Goal: Find contact information: Find phone

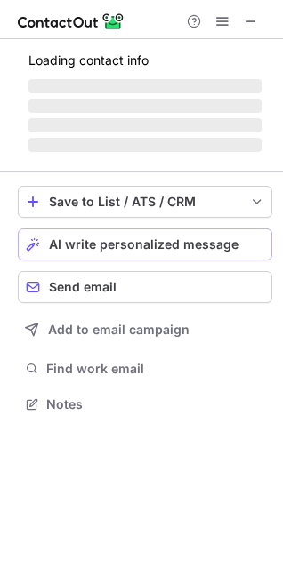
scroll to position [387, 283]
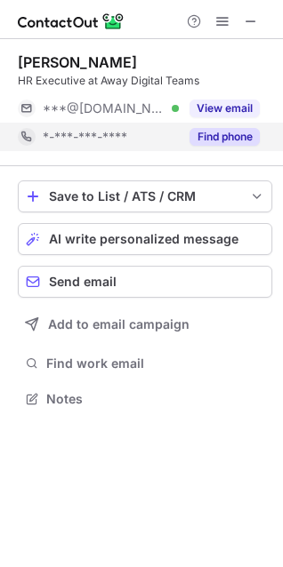
click at [236, 150] on div "Find phone" at bounding box center [219, 137] width 81 height 28
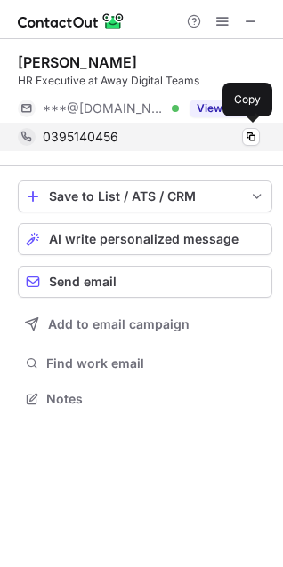
click at [241, 140] on div "0395140456" at bounding box center [151, 137] width 217 height 16
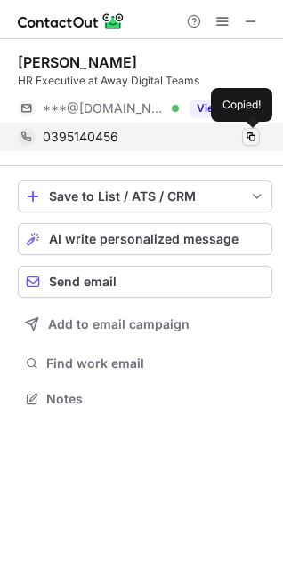
click at [251, 139] on span at bounding box center [251, 137] width 14 height 14
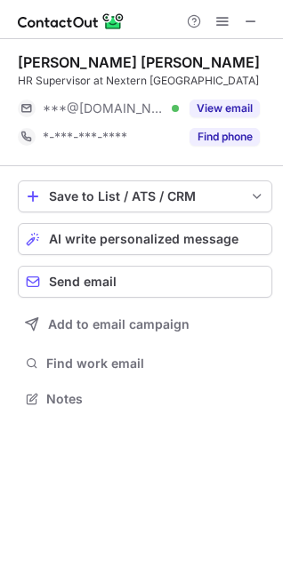
scroll to position [387, 283]
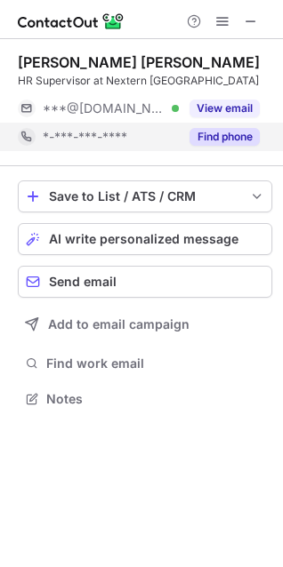
click at [244, 127] on div "Find phone" at bounding box center [219, 137] width 81 height 28
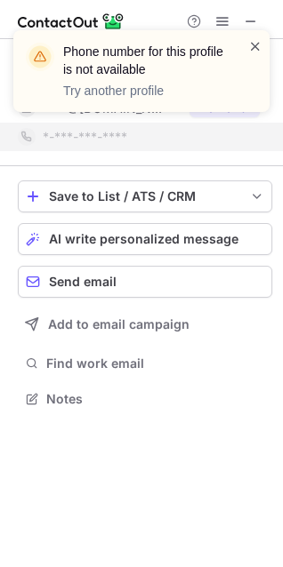
click at [252, 44] on span at bounding box center [255, 46] width 14 height 18
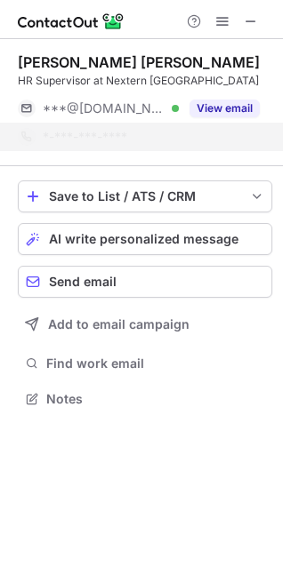
click at [251, 15] on div "Phone number for this profile is not available Try another profile" at bounding box center [141, 78] width 285 height 132
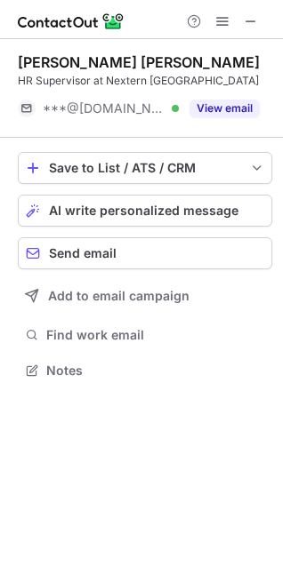
click at [257, 23] on div "Phone number for this profile is not available Try another profile" at bounding box center [141, 30] width 285 height 36
click at [258, 24] on button at bounding box center [250, 21] width 21 height 21
click at [118, 195] on button "AI write personalized message" at bounding box center [145, 211] width 254 height 32
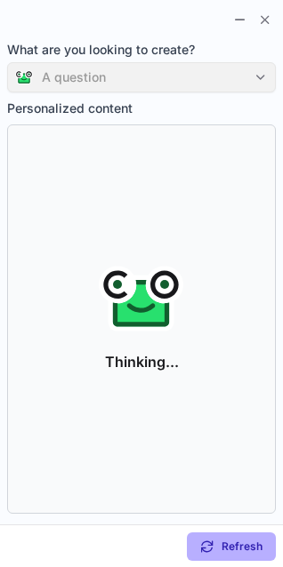
scroll to position [415, 283]
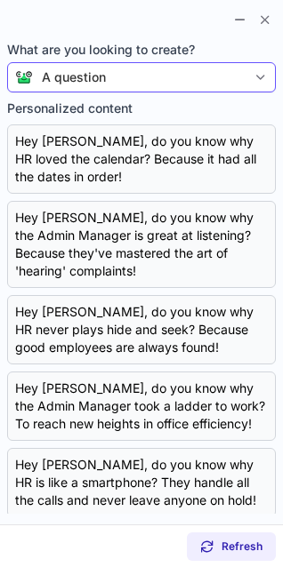
click at [249, 75] on div at bounding box center [260, 77] width 28 height 28
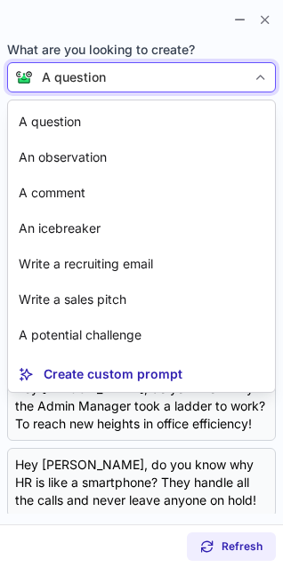
click at [249, 75] on div at bounding box center [260, 77] width 28 height 28
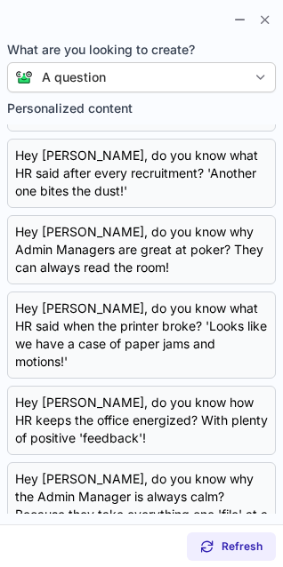
scroll to position [0, 0]
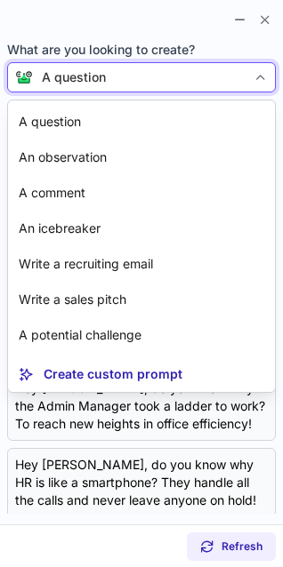
click at [139, 68] on div "A question" at bounding box center [139, 77] width 213 height 18
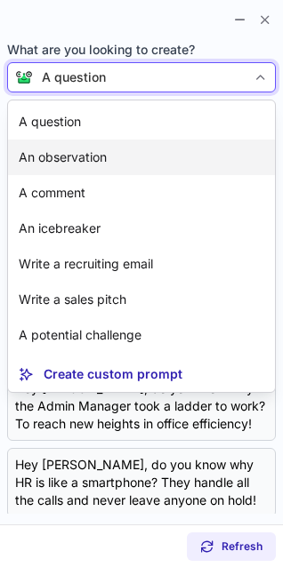
click at [43, 158] on p "An observation" at bounding box center [63, 157] width 88 height 18
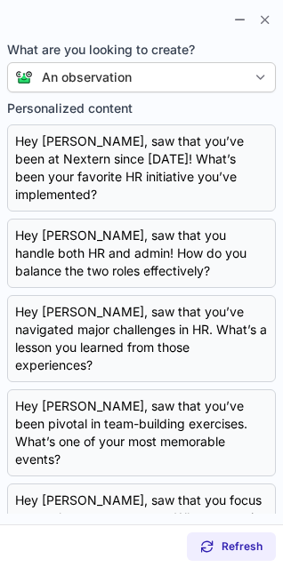
click at [143, 71] on div "An observation" at bounding box center [139, 77] width 213 height 18
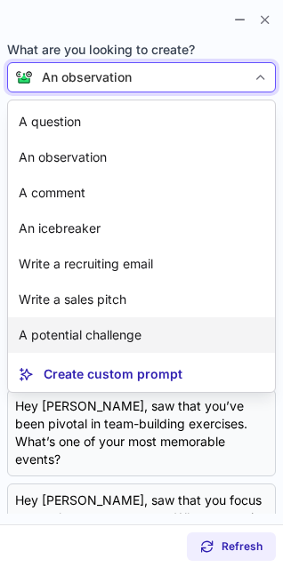
click at [84, 333] on p "A potential challenge" at bounding box center [80, 335] width 123 height 18
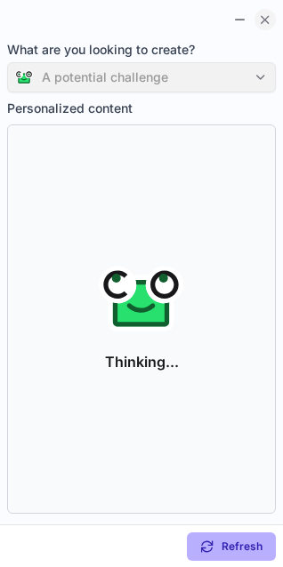
click at [264, 19] on span at bounding box center [265, 19] width 14 height 14
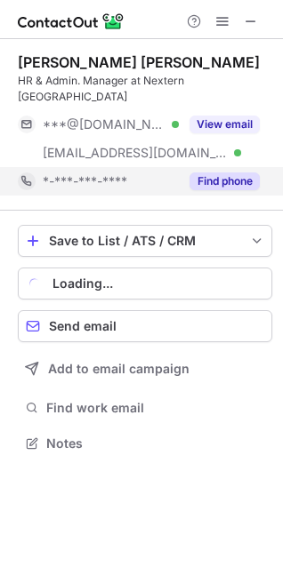
click at [206, 172] on button "Find phone" at bounding box center [224, 181] width 70 height 18
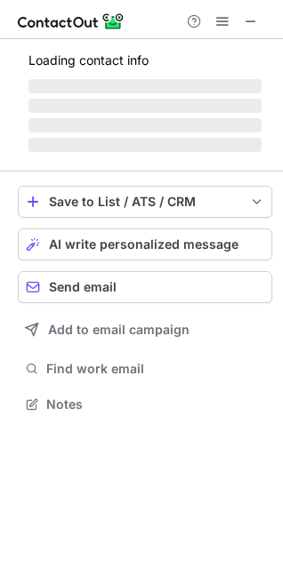
scroll to position [415, 283]
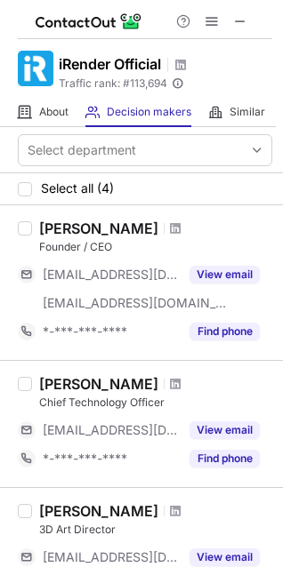
click at [251, 19] on div at bounding box center [211, 21] width 85 height 21
click at [255, 25] on div "Help & Support" at bounding box center [145, 19] width 254 height 39
click at [247, 23] on button at bounding box center [239, 21] width 21 height 21
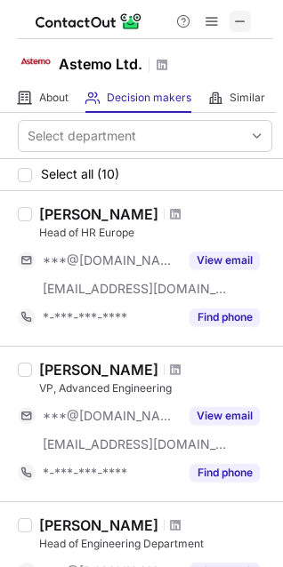
click at [238, 21] on span at bounding box center [240, 21] width 14 height 14
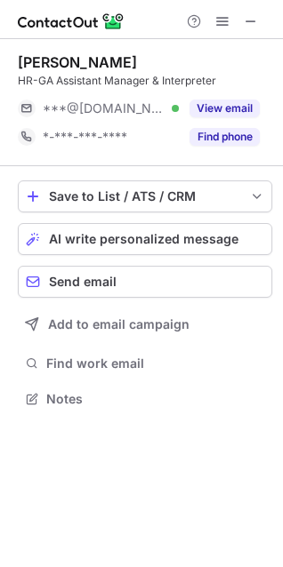
scroll to position [387, 283]
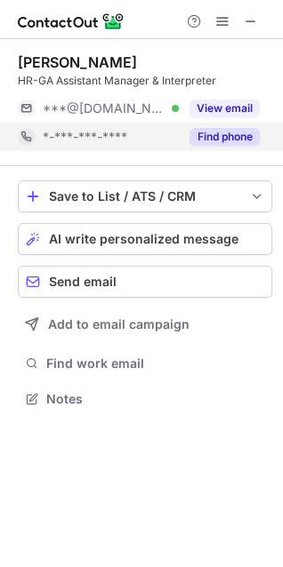
click at [249, 137] on button "Find phone" at bounding box center [224, 137] width 70 height 18
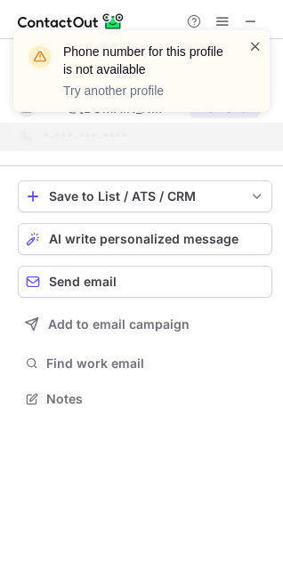
click at [257, 43] on span at bounding box center [255, 46] width 14 height 18
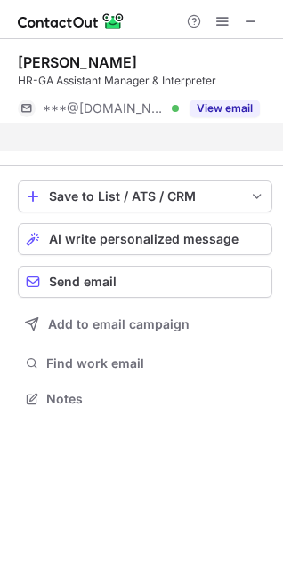
click at [252, 4] on div at bounding box center [141, 19] width 283 height 39
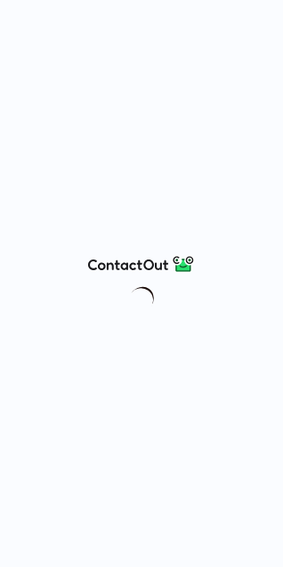
drag, startPoint x: 0, startPoint y: 0, endPoint x: 232, endPoint y: 156, distance: 279.4
click at [269, 156] on div at bounding box center [141, 283] width 283 height 567
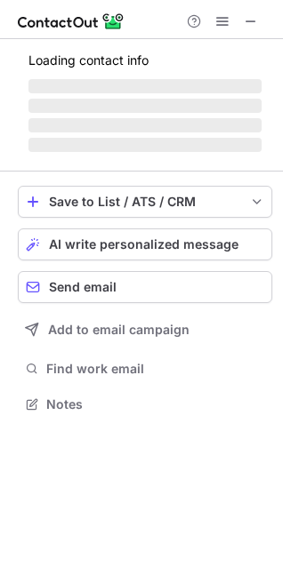
scroll to position [387, 283]
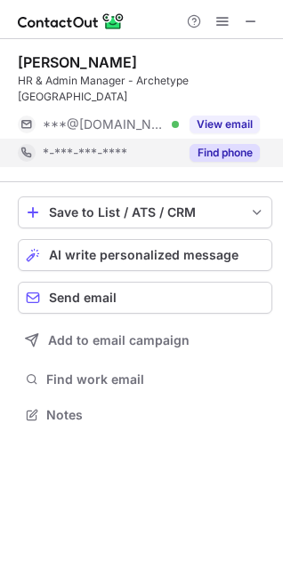
click at [229, 144] on button "Find phone" at bounding box center [224, 153] width 70 height 18
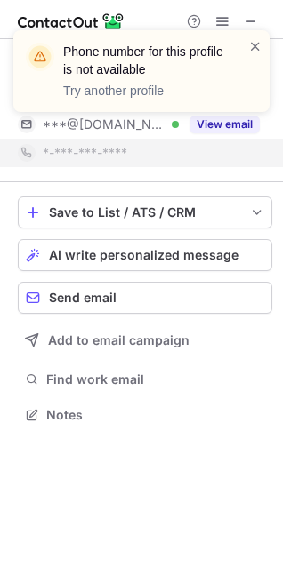
click at [250, 12] on div "Phone number for this profile is not available Try another profile" at bounding box center [141, 78] width 285 height 132
click at [252, 19] on div "Phone number for this profile is not available Try another profile" at bounding box center [141, 78] width 285 height 132
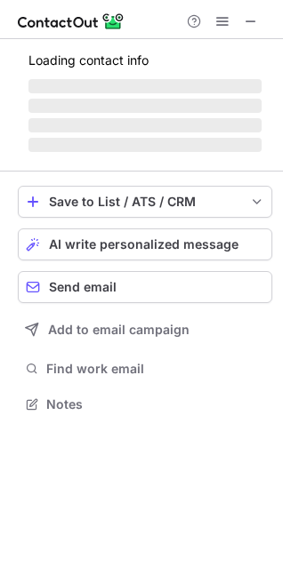
scroll to position [415, 283]
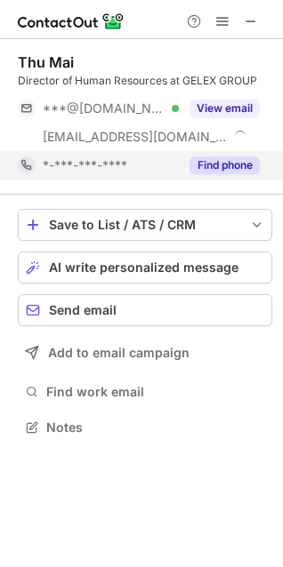
click at [230, 173] on button "Find phone" at bounding box center [224, 165] width 70 height 18
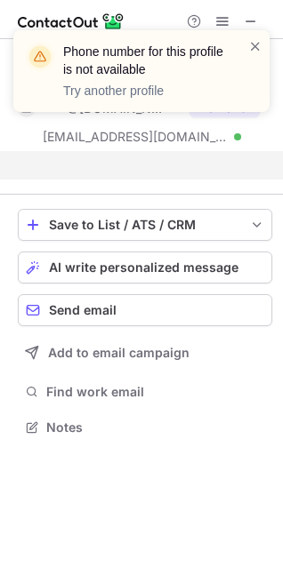
scroll to position [387, 283]
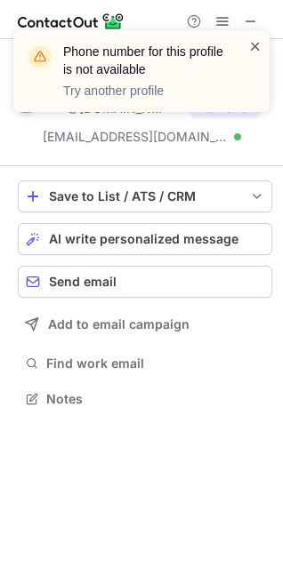
click at [260, 40] on span at bounding box center [255, 46] width 14 height 18
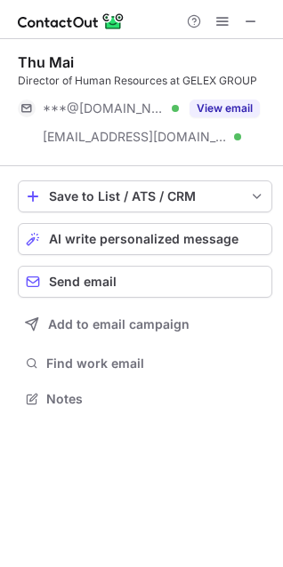
click at [251, 20] on div "Phone number for this profile is not available Try another profile" at bounding box center [141, 30] width 285 height 36
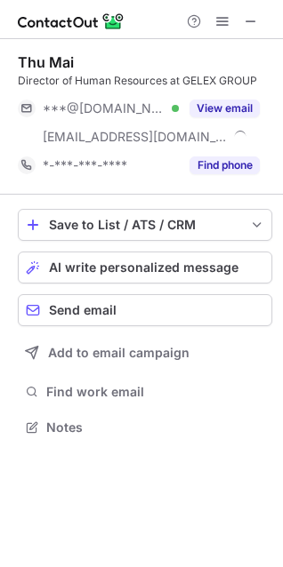
scroll to position [415, 283]
click at [255, 7] on div at bounding box center [141, 19] width 283 height 39
click at [255, 16] on span at bounding box center [251, 21] width 14 height 14
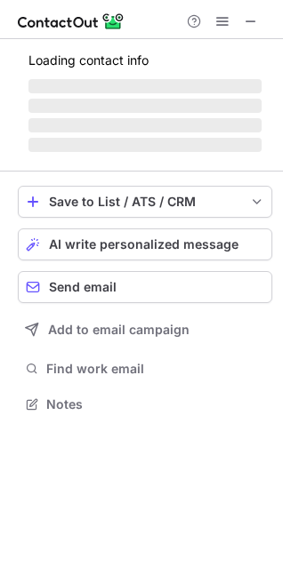
scroll to position [431, 283]
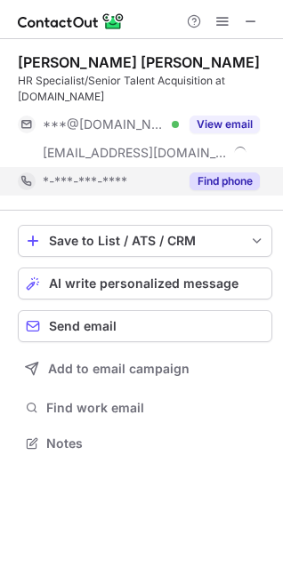
click at [228, 174] on button "Find phone" at bounding box center [224, 181] width 70 height 18
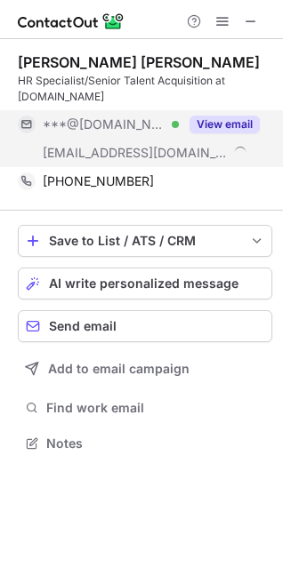
click at [233, 122] on button "View email" at bounding box center [224, 125] width 70 height 18
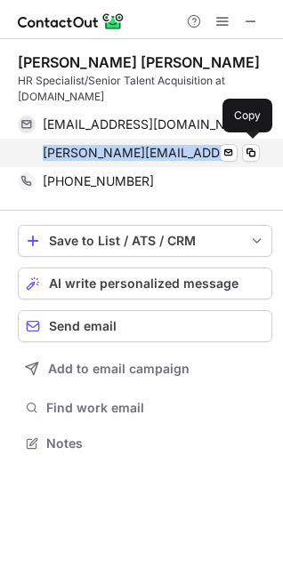
drag, startPoint x: 188, startPoint y: 144, endPoint x: 43, endPoint y: 150, distance: 145.9
click at [43, 150] on div "dung.thanh@gelex.vn Send email Copy" at bounding box center [139, 153] width 242 height 28
copy span "dung.thanh@gelex.vn"
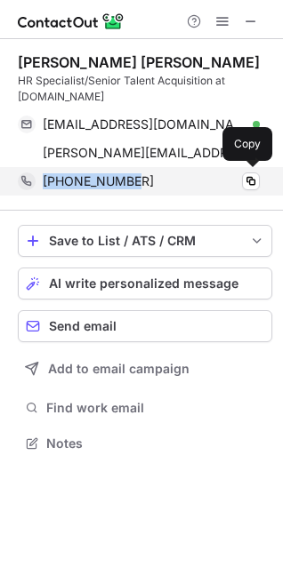
drag, startPoint x: 148, startPoint y: 176, endPoint x: 37, endPoint y: 178, distance: 110.3
click at [37, 178] on div "+84393043692 Copy" at bounding box center [139, 181] width 242 height 28
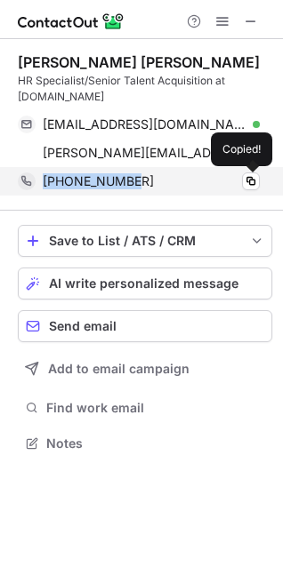
copy div "+84393043692"
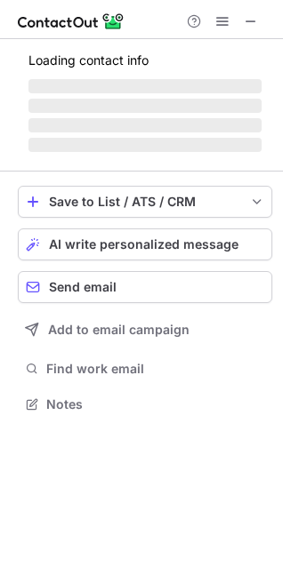
scroll to position [415, 283]
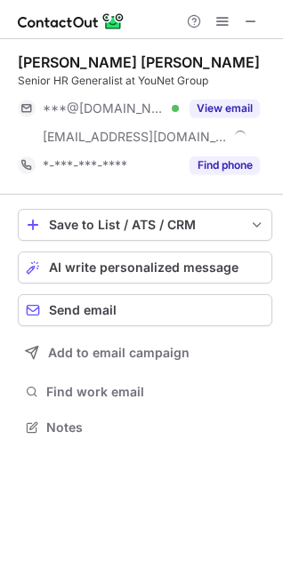
click at [218, 163] on button "Find phone" at bounding box center [224, 165] width 70 height 18
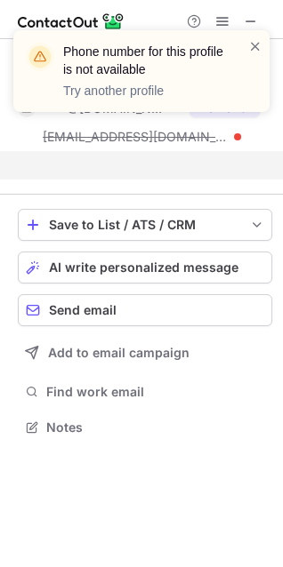
scroll to position [387, 283]
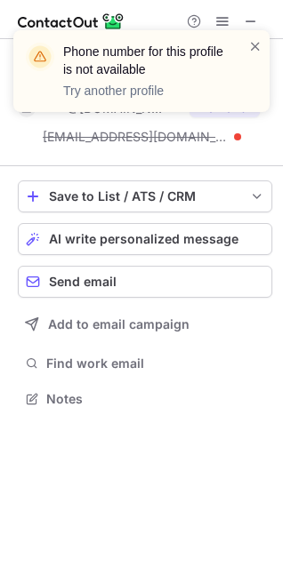
click at [256, 42] on span at bounding box center [255, 46] width 14 height 18
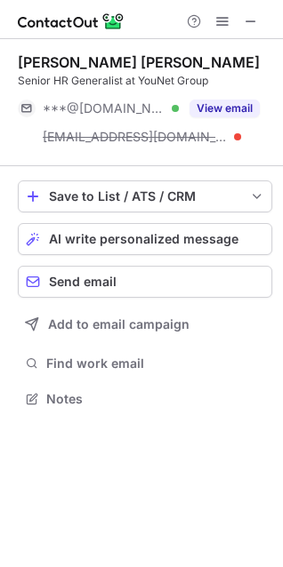
click at [244, 15] on div "Phone number for this profile is not available Try another profile" at bounding box center [141, 78] width 285 height 132
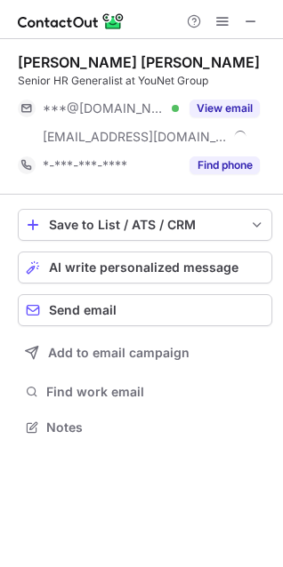
scroll to position [415, 283]
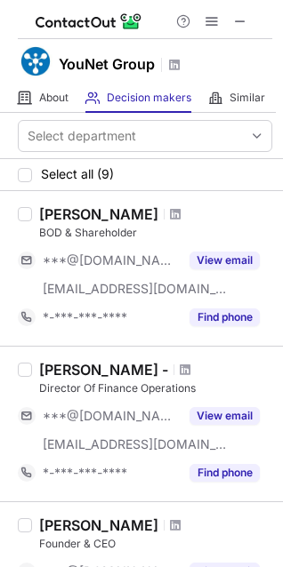
drag, startPoint x: 236, startPoint y: 22, endPoint x: 28, endPoint y: 62, distance: 211.9
click at [237, 22] on span at bounding box center [240, 21] width 14 height 14
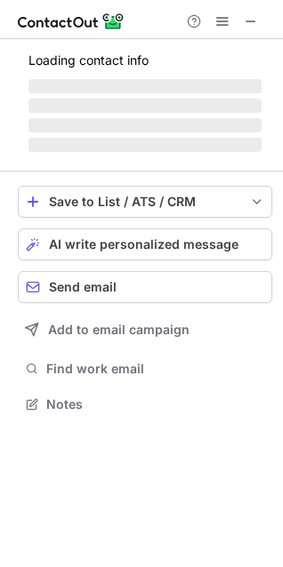
scroll to position [431, 283]
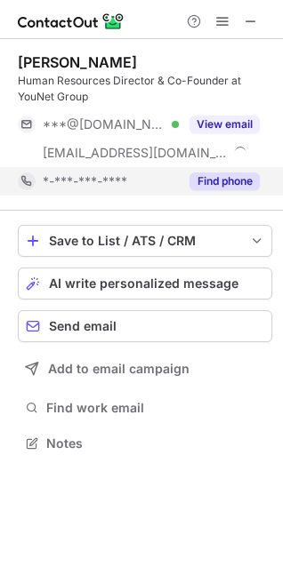
click at [220, 174] on button "Find phone" at bounding box center [224, 181] width 70 height 18
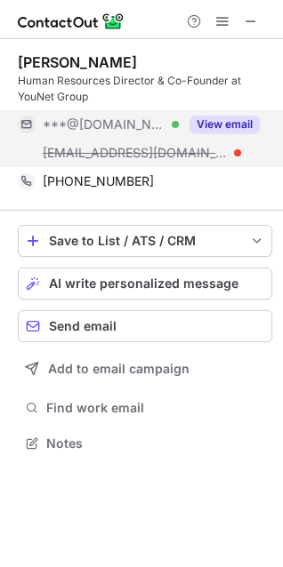
click at [224, 121] on button "View email" at bounding box center [224, 125] width 70 height 18
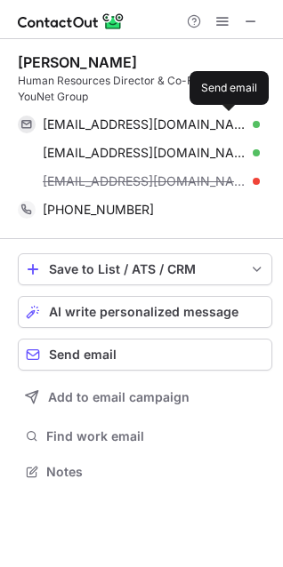
scroll to position [460, 283]
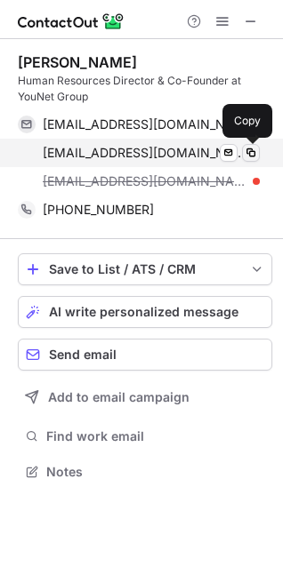
click at [246, 154] on span at bounding box center [251, 153] width 14 height 14
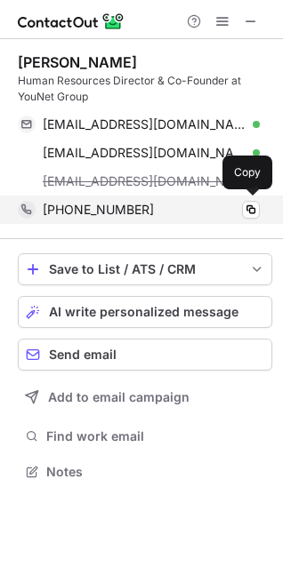
click at [231, 207] on div "+84909616190" at bounding box center [151, 210] width 217 height 16
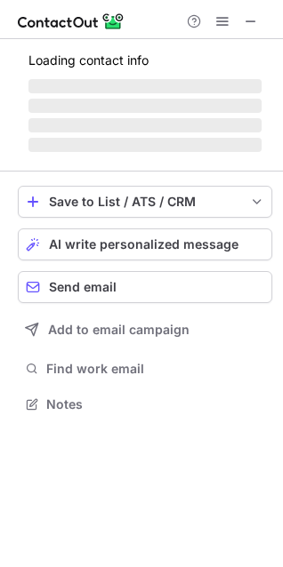
scroll to position [415, 283]
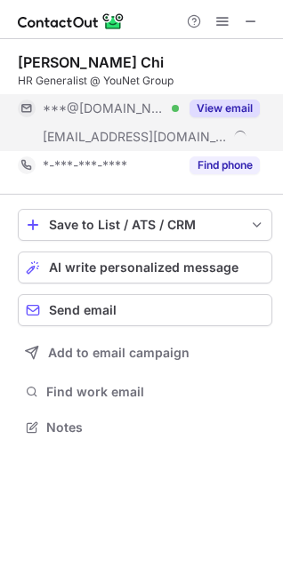
click at [231, 108] on button "View email" at bounding box center [224, 109] width 70 height 18
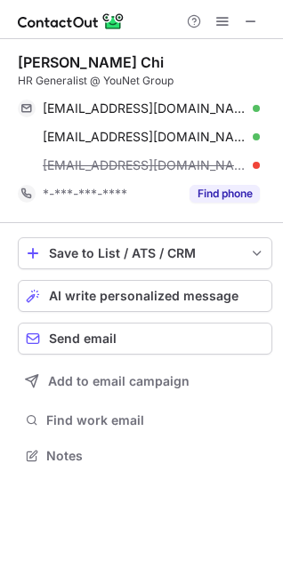
scroll to position [9, 9]
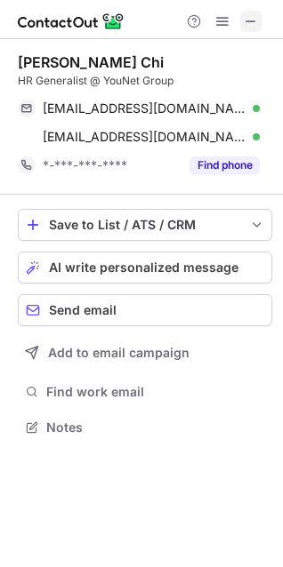
click at [254, 27] on span at bounding box center [251, 21] width 14 height 14
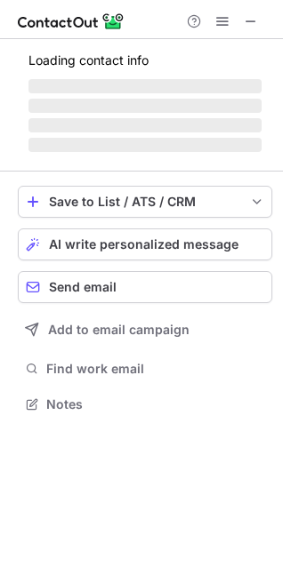
scroll to position [387, 283]
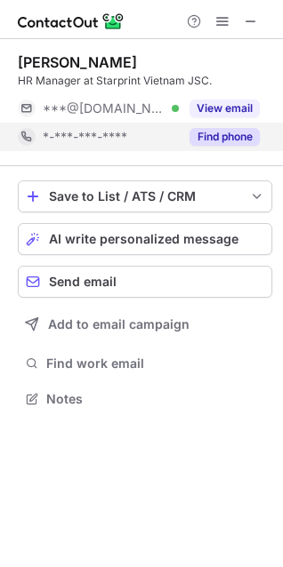
click at [212, 135] on button "Find phone" at bounding box center [224, 137] width 70 height 18
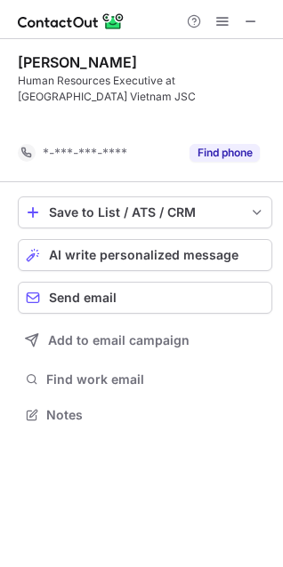
scroll to position [374, 283]
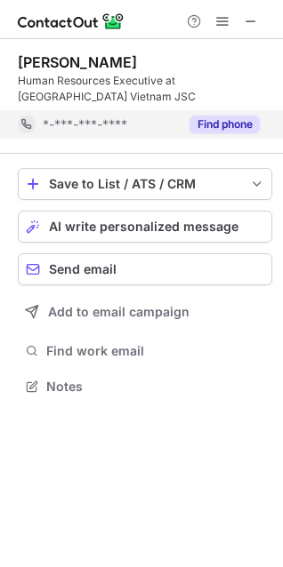
click at [234, 124] on button "Find phone" at bounding box center [224, 125] width 70 height 18
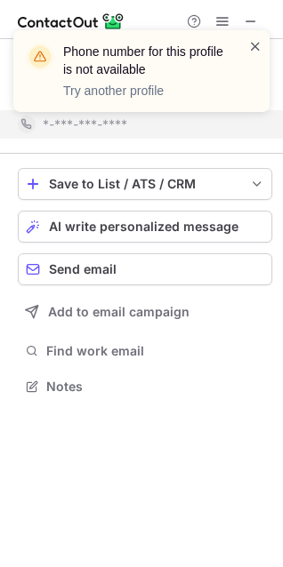
click at [252, 38] on span at bounding box center [255, 46] width 14 height 18
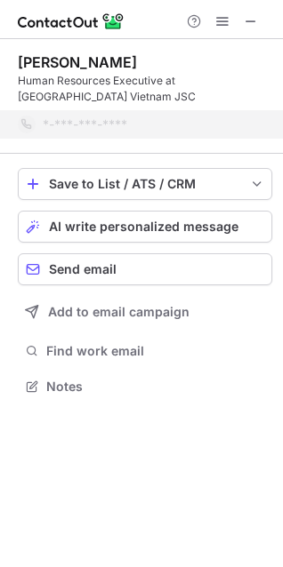
click at [252, 22] on div "Phone number for this profile is not available Try another profile" at bounding box center [141, 78] width 285 height 132
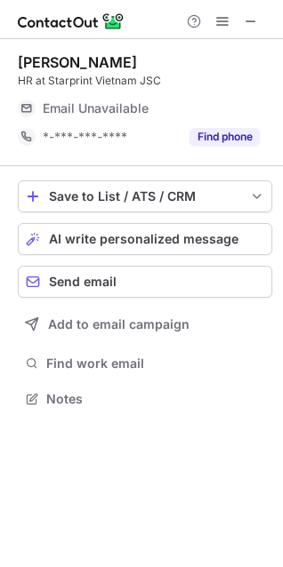
scroll to position [387, 283]
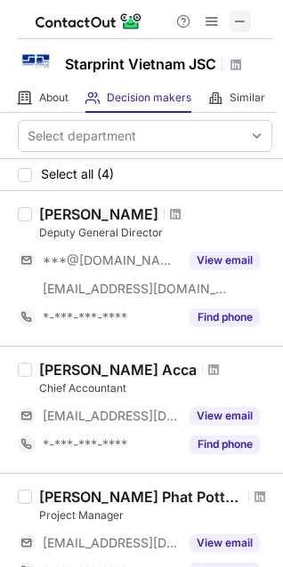
click at [237, 19] on span at bounding box center [240, 21] width 14 height 14
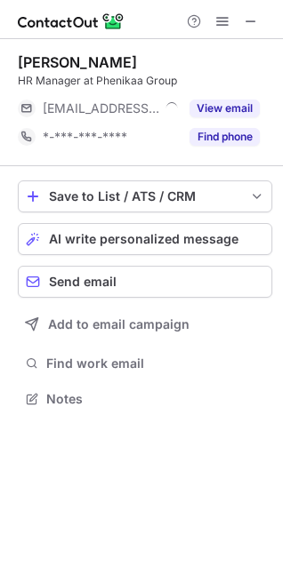
scroll to position [387, 283]
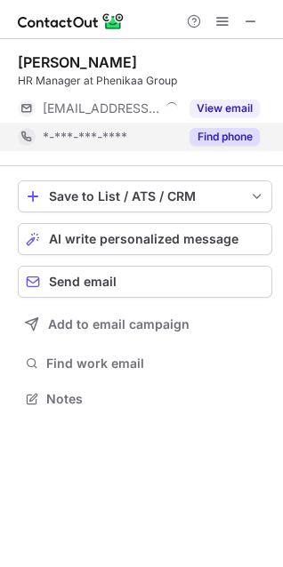
click at [220, 140] on button "Find phone" at bounding box center [224, 137] width 70 height 18
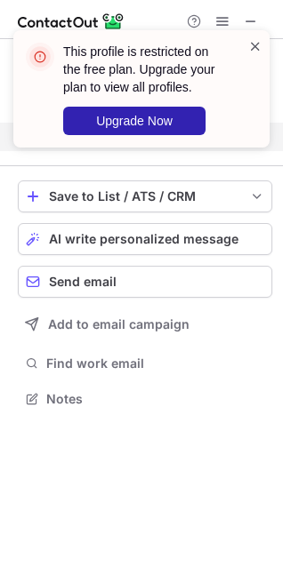
click at [254, 48] on span at bounding box center [255, 46] width 14 height 18
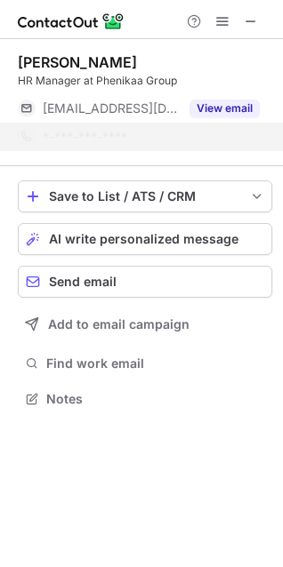
click at [238, 113] on div "This profile is restricted on the free plan. Upgrade your plan to view all prof…" at bounding box center [153, 89] width 180 height 92
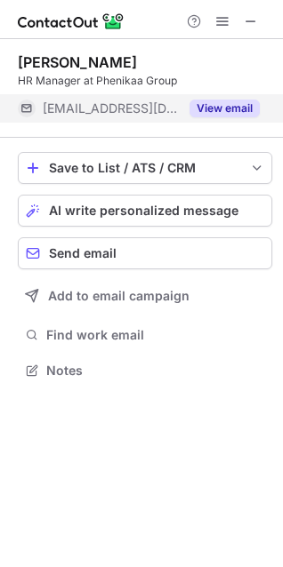
scroll to position [358, 283]
click at [234, 104] on button "View email" at bounding box center [224, 109] width 70 height 18
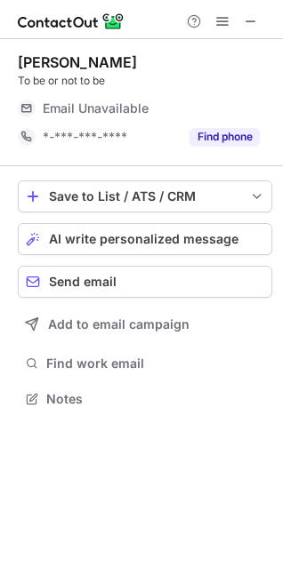
scroll to position [387, 283]
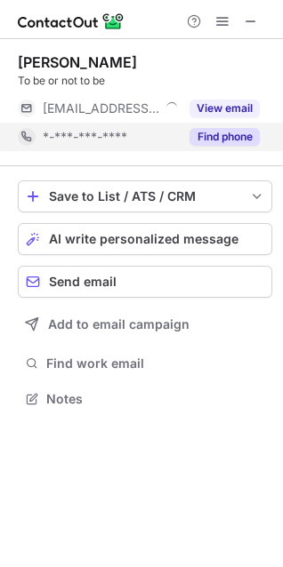
click at [236, 137] on button "Find phone" at bounding box center [224, 137] width 70 height 18
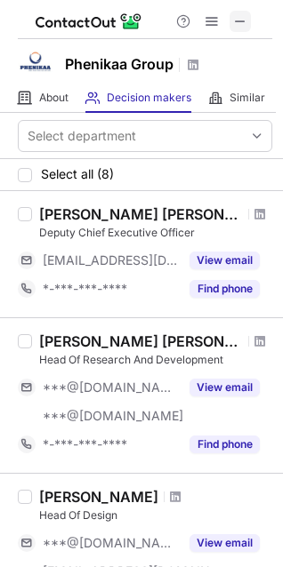
click at [244, 14] on span at bounding box center [240, 21] width 14 height 14
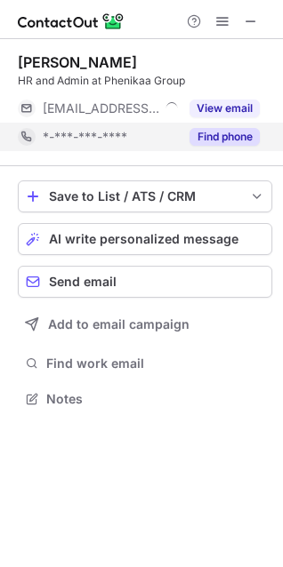
click at [194, 124] on div "Find phone" at bounding box center [219, 137] width 81 height 28
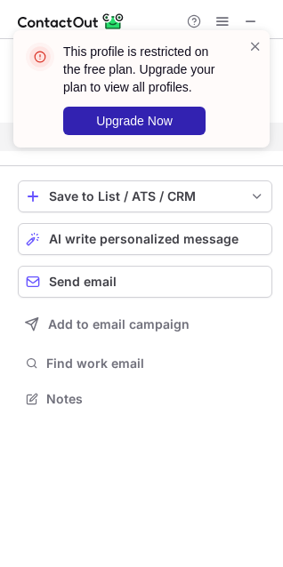
click at [216, 108] on div "This profile is restricted on the free plan. Upgrade your plan to view all prof…" at bounding box center [145, 89] width 164 height 92
click at [257, 46] on span at bounding box center [255, 46] width 14 height 18
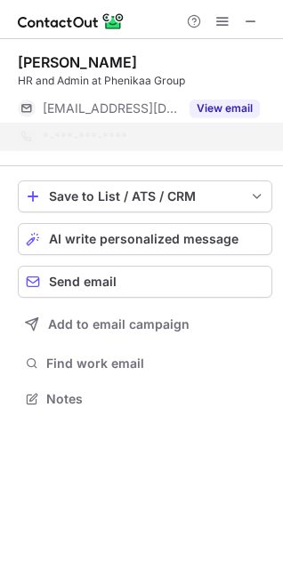
click at [231, 110] on div "This profile is restricted on the free plan. Upgrade your plan to view all prof…" at bounding box center [153, 89] width 180 height 92
click at [231, 110] on button "View email" at bounding box center [224, 109] width 70 height 18
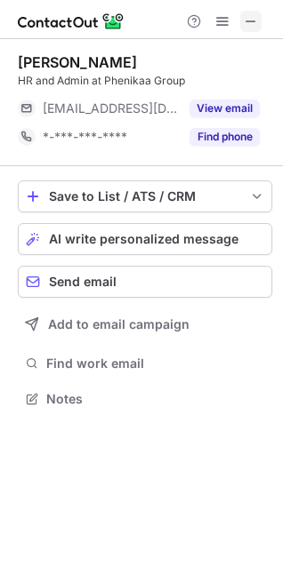
click at [242, 27] on button at bounding box center [250, 21] width 21 height 21
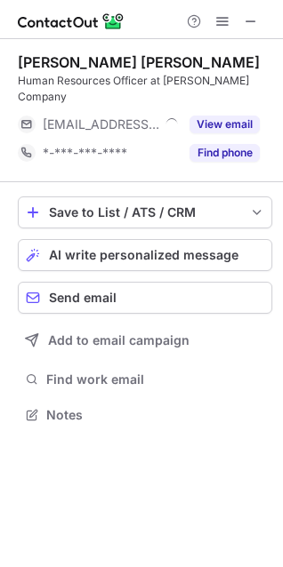
scroll to position [387, 283]
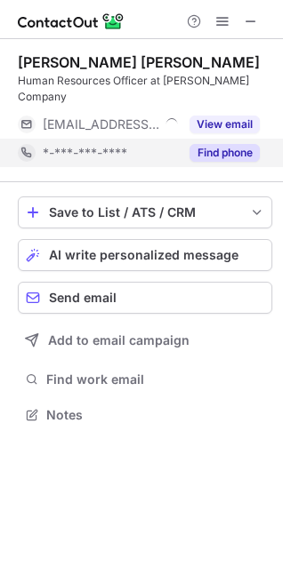
click at [214, 139] on div "Find phone" at bounding box center [219, 153] width 81 height 28
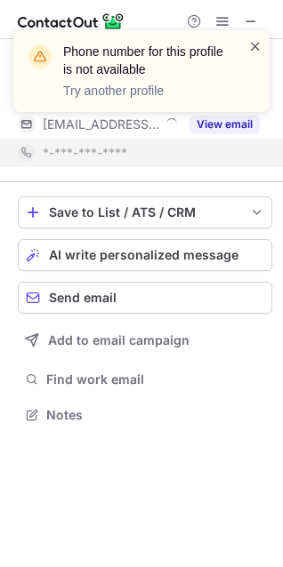
click at [252, 48] on span at bounding box center [255, 46] width 14 height 18
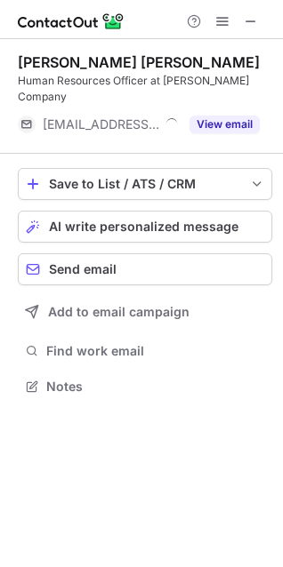
scroll to position [358, 283]
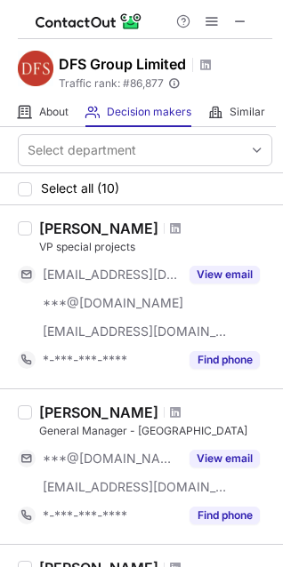
click at [251, 16] on div at bounding box center [211, 21] width 85 height 21
click at [252, 15] on div at bounding box center [211, 21] width 85 height 21
click at [248, 18] on button at bounding box center [239, 21] width 21 height 21
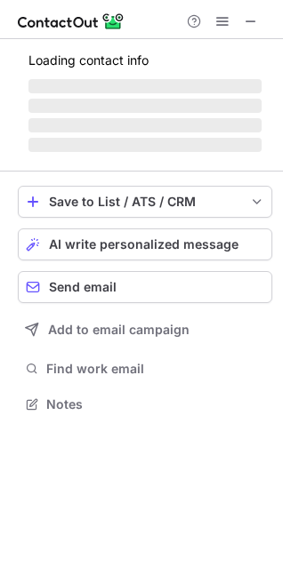
scroll to position [431, 283]
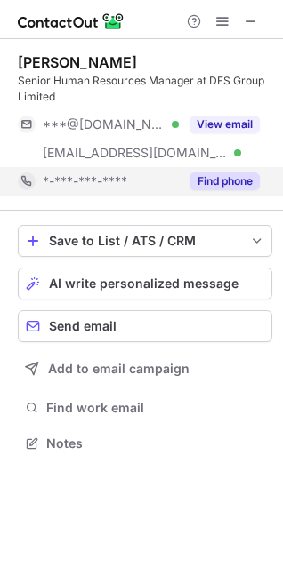
click at [196, 178] on button "Find phone" at bounding box center [224, 181] width 70 height 18
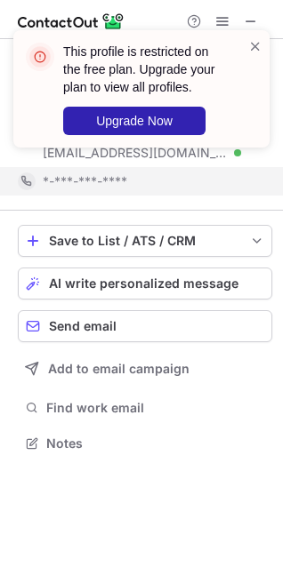
click at [215, 126] on div "This profile is restricted on the free plan. Upgrade your plan to view all prof…" at bounding box center [145, 89] width 164 height 92
click at [253, 49] on span at bounding box center [255, 46] width 14 height 18
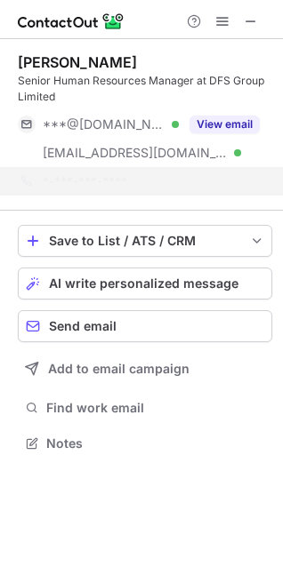
click at [231, 124] on div "This profile is restricted on the free plan. Upgrade your plan to view all prof…" at bounding box center [153, 89] width 180 height 92
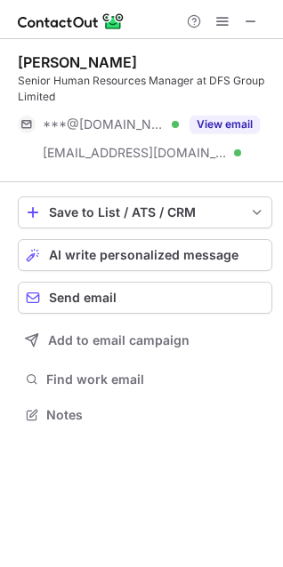
click at [231, 124] on button "View email" at bounding box center [224, 125] width 70 height 18
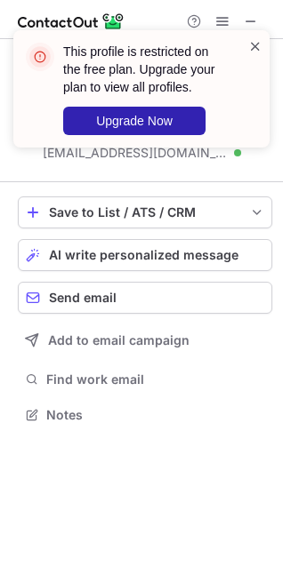
click at [257, 40] on span at bounding box center [255, 46] width 14 height 18
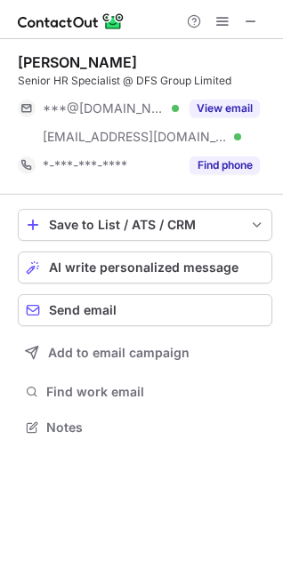
scroll to position [415, 283]
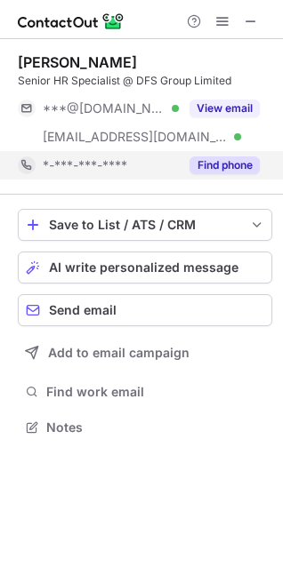
click at [220, 164] on button "Find phone" at bounding box center [224, 165] width 70 height 18
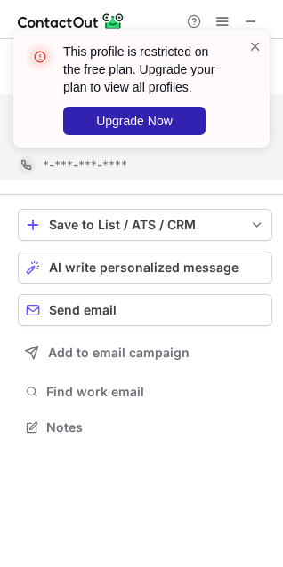
click at [217, 109] on div "This profile is restricted on the free plan. Upgrade your plan to view all prof…" at bounding box center [141, 283] width 283 height 567
click at [244, 46] on div "This profile is restricted on the free plan. Upgrade your plan to view all prof…" at bounding box center [134, 88] width 228 height 103
click at [257, 50] on span at bounding box center [255, 46] width 14 height 18
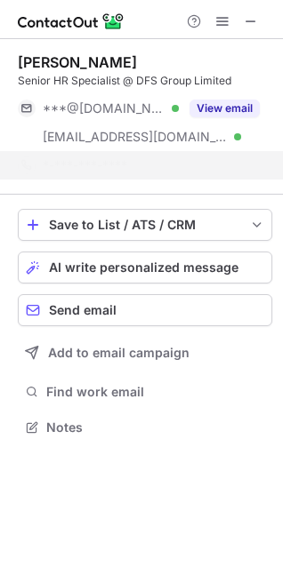
click at [255, 47] on span at bounding box center [255, 46] width 14 height 18
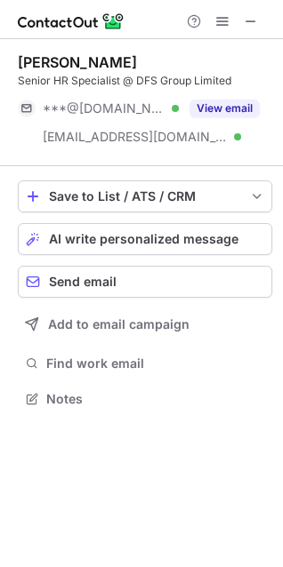
scroll to position [387, 283]
click at [228, 108] on div "This profile is restricted on the free plan. Upgrade your plan to view all prof…" at bounding box center [141, 95] width 285 height 167
click at [228, 108] on button "View email" at bounding box center [224, 109] width 70 height 18
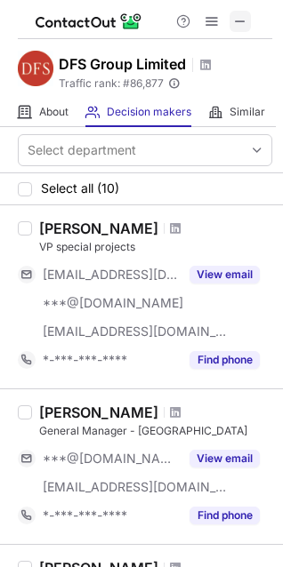
click at [244, 25] on span at bounding box center [240, 21] width 14 height 14
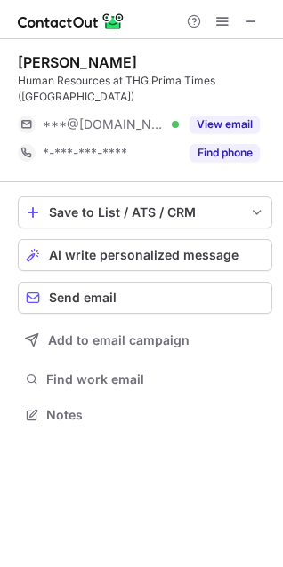
scroll to position [387, 283]
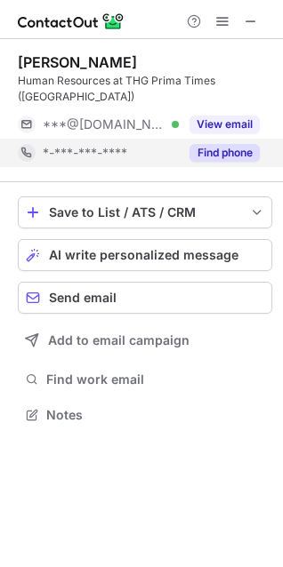
click at [182, 139] on div "Find phone" at bounding box center [219, 153] width 81 height 28
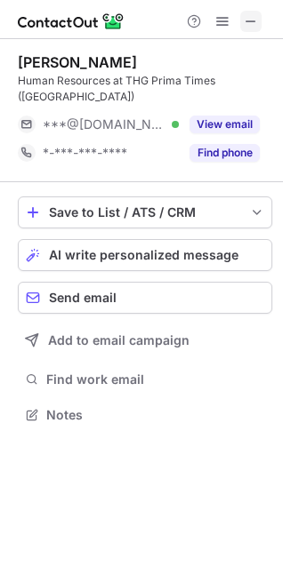
click at [247, 24] on span at bounding box center [251, 21] width 14 height 14
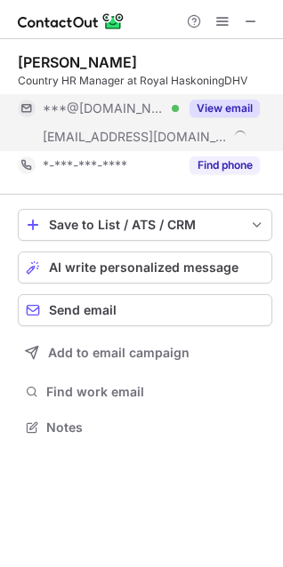
scroll to position [415, 283]
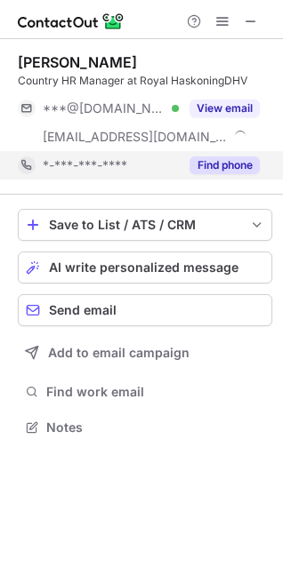
click at [224, 165] on button "Find phone" at bounding box center [224, 165] width 70 height 18
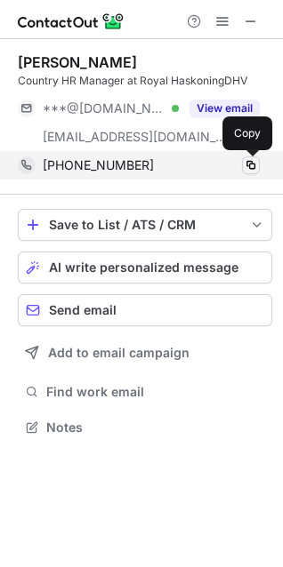
click at [250, 161] on span at bounding box center [251, 165] width 14 height 14
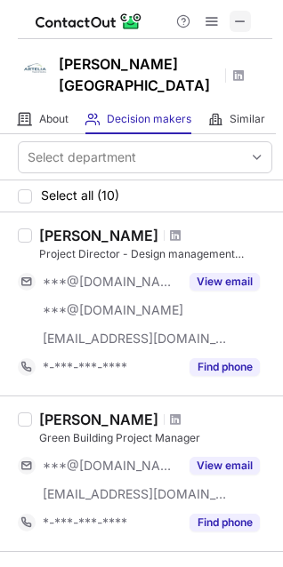
click at [242, 20] on span at bounding box center [240, 21] width 14 height 14
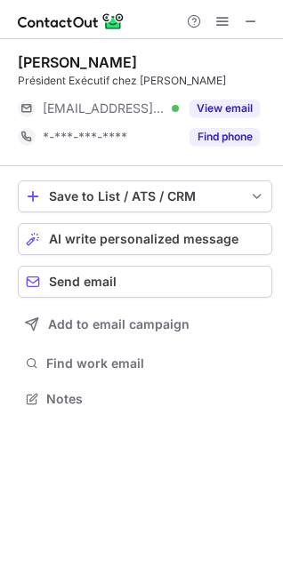
scroll to position [387, 283]
click at [228, 145] on button "Find phone" at bounding box center [224, 137] width 70 height 18
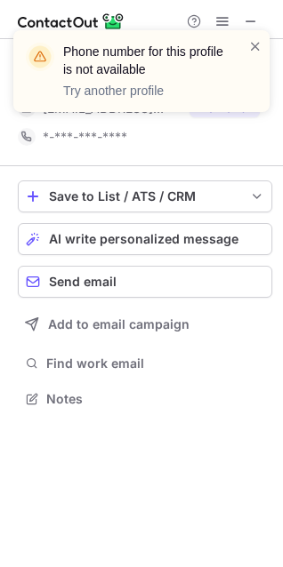
click at [209, 116] on div "Phone number for this profile is not available Try another profile" at bounding box center [141, 78] width 285 height 132
click at [224, 106] on div "Phone number for this profile is not available Try another profile" at bounding box center [141, 71] width 256 height 82
drag, startPoint x: 262, startPoint y: 52, endPoint x: 252, endPoint y: 50, distance: 10.1
click at [260, 52] on div "Phone number for this profile is not available Try another profile" at bounding box center [141, 71] width 256 height 82
drag, startPoint x: 251, startPoint y: 47, endPoint x: 238, endPoint y: 92, distance: 47.0
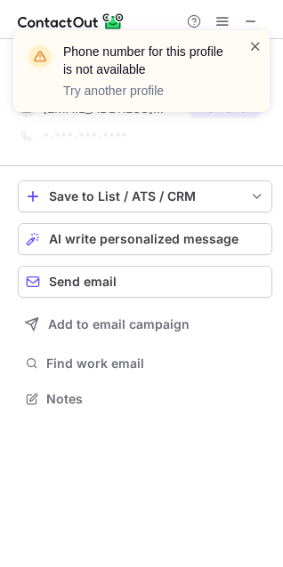
click at [251, 48] on span at bounding box center [255, 46] width 14 height 18
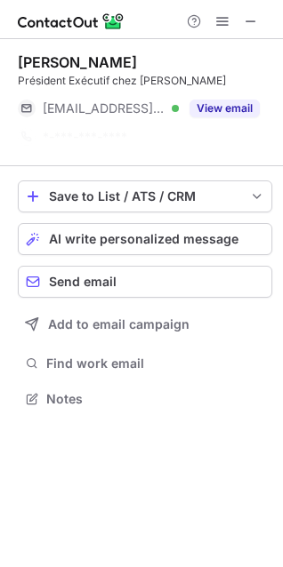
click at [238, 94] on div "Phone number for this profile is not available Try another profile" at bounding box center [153, 71] width 180 height 57
click at [238, 102] on div "Phone number for this profile is not available Try another profile" at bounding box center [134, 71] width 228 height 68
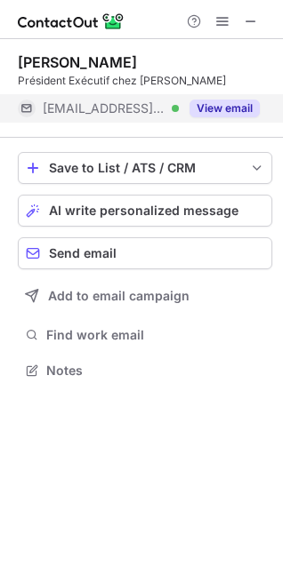
click at [229, 107] on button "View email" at bounding box center [224, 109] width 70 height 18
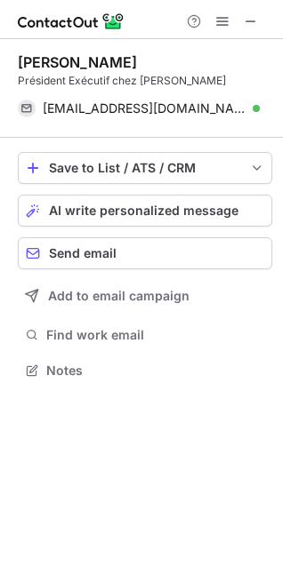
click at [261, 18] on div at bounding box center [222, 21] width 85 height 21
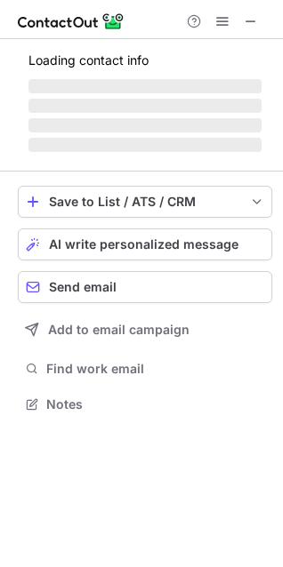
scroll to position [387, 283]
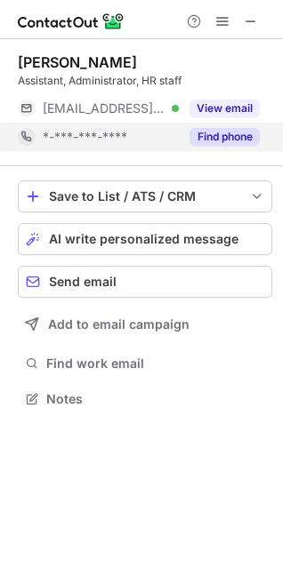
click at [213, 133] on button "Find phone" at bounding box center [224, 137] width 70 height 18
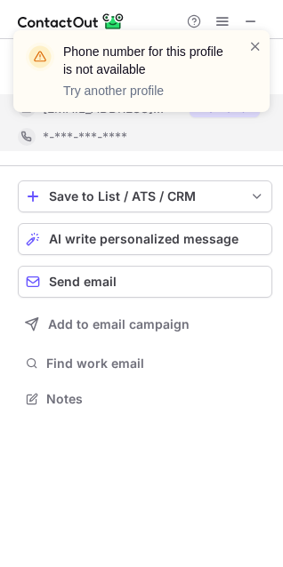
click at [213, 104] on div "Phone number for this profile is not available Try another profile" at bounding box center [141, 78] width 285 height 132
drag, startPoint x: 261, startPoint y: 39, endPoint x: 251, endPoint y: 48, distance: 13.9
click at [256, 45] on span at bounding box center [255, 46] width 14 height 18
click at [251, 48] on span at bounding box center [255, 46] width 14 height 18
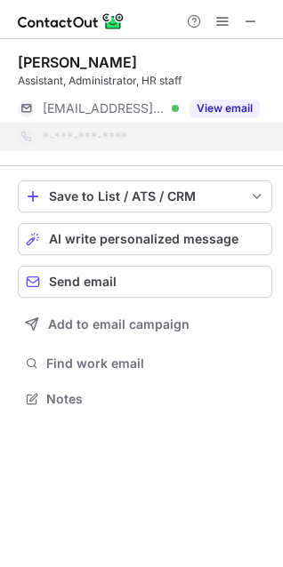
click at [233, 100] on div "Phone number for this profile is not available Try another profile" at bounding box center [134, 71] width 228 height 68
click at [231, 107] on button "View email" at bounding box center [224, 109] width 70 height 18
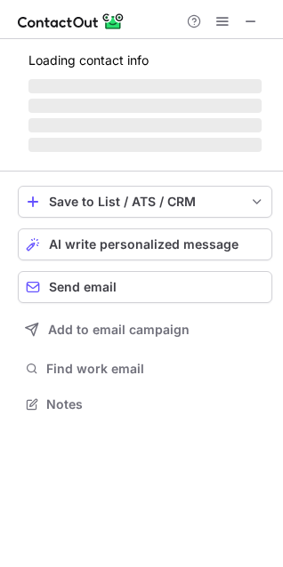
scroll to position [403, 283]
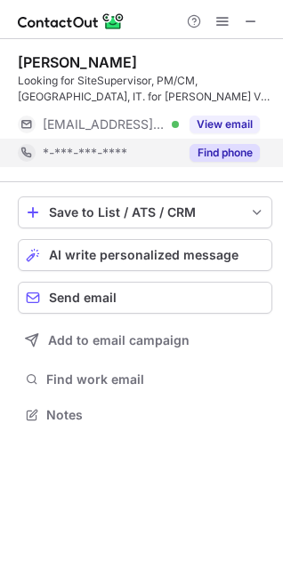
click at [151, 148] on div "*-***-***-****" at bounding box center [111, 153] width 136 height 16
click at [187, 151] on div "*-***-***-****" at bounding box center [151, 153] width 217 height 16
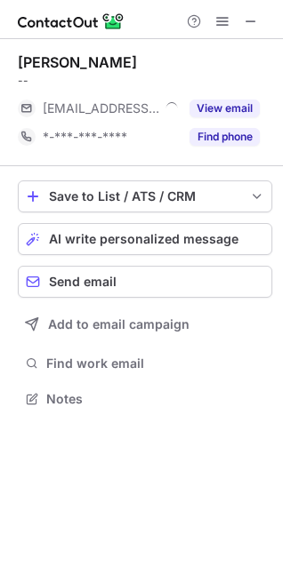
scroll to position [387, 283]
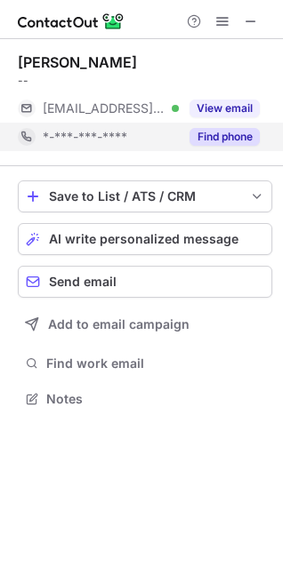
click at [238, 128] on button "Find phone" at bounding box center [224, 137] width 70 height 18
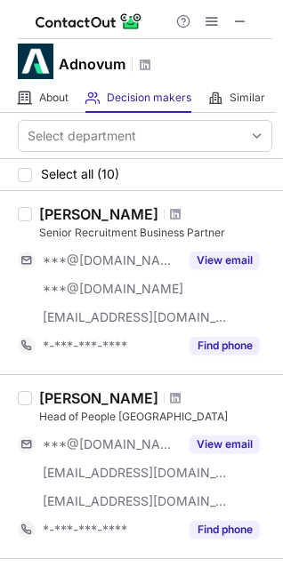
click at [248, 20] on button at bounding box center [239, 21] width 21 height 21
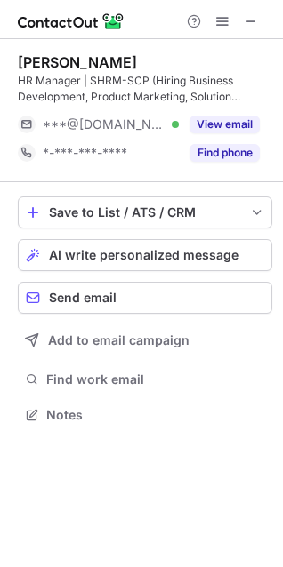
scroll to position [403, 283]
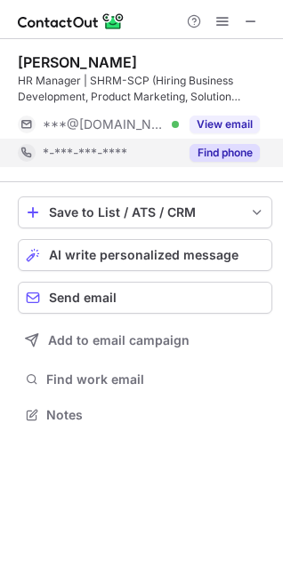
click at [217, 148] on button "Find phone" at bounding box center [224, 153] width 70 height 18
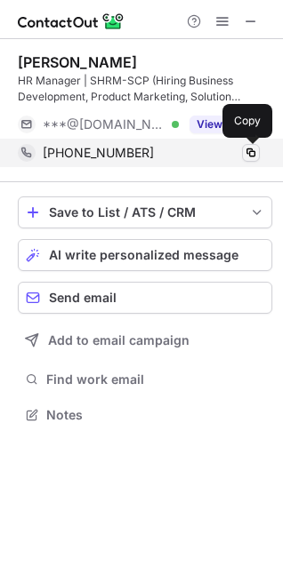
click at [247, 155] on span at bounding box center [251, 153] width 14 height 14
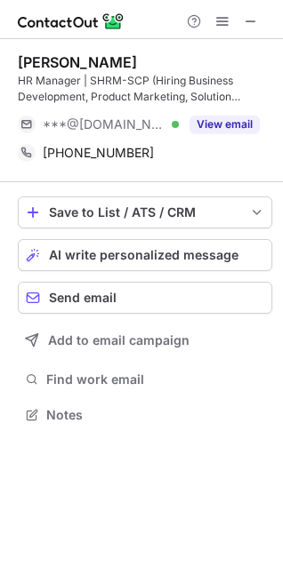
drag, startPoint x: 256, startPoint y: 27, endPoint x: 60, endPoint y: 14, distance: 196.9
click at [257, 28] on span at bounding box center [251, 21] width 14 height 14
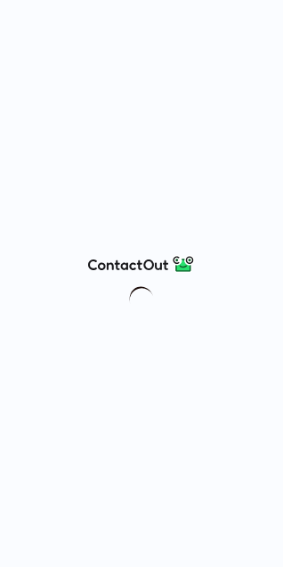
click at [204, 169] on div at bounding box center [141, 283] width 283 height 567
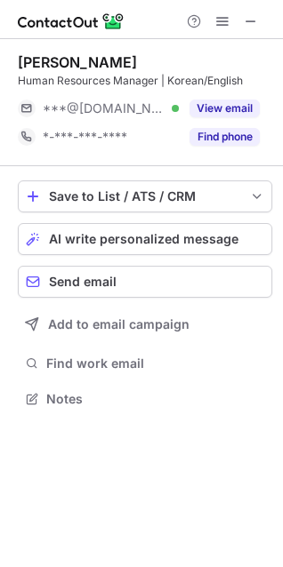
scroll to position [387, 283]
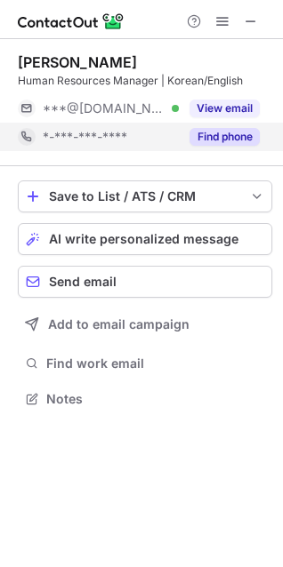
click at [227, 135] on button "Find phone" at bounding box center [224, 137] width 70 height 18
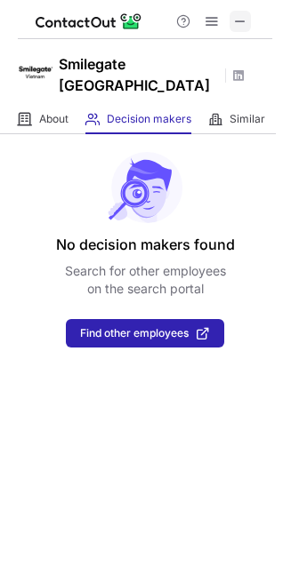
click at [238, 27] on span at bounding box center [240, 21] width 14 height 14
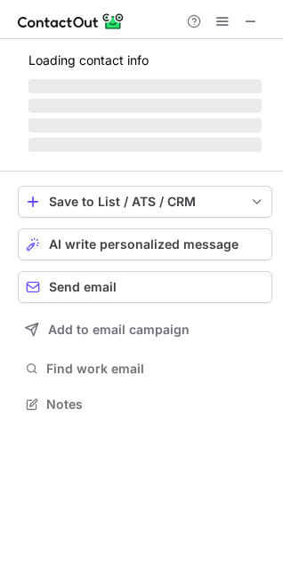
scroll to position [415, 283]
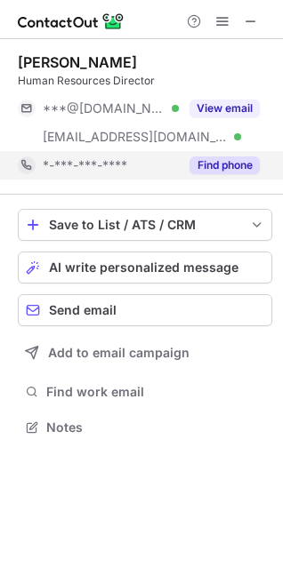
click at [208, 173] on button "Find phone" at bounding box center [224, 165] width 70 height 18
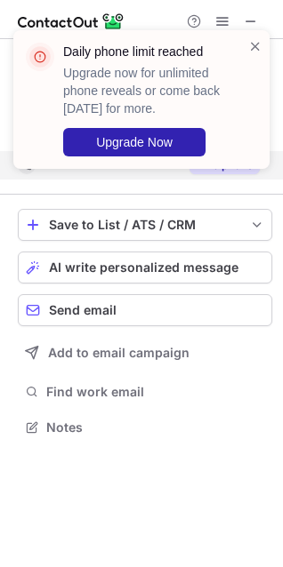
click at [236, 105] on div "Daily phone limit reached Upgrade now for unlimited phone reveals or come back …" at bounding box center [153, 100] width 180 height 114
click at [252, 33] on div "Daily phone limit reached Upgrade now for unlimited phone reveals or come back …" at bounding box center [141, 99] width 256 height 139
click at [254, 40] on span at bounding box center [255, 46] width 14 height 18
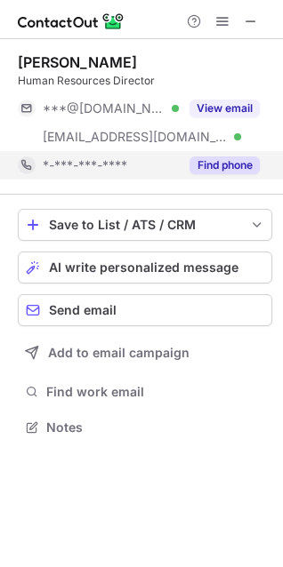
click at [219, 109] on p "Upgrade now for unlimited phone reveals or come back [DATE] for more." at bounding box center [145, 90] width 164 height 53
click at [219, 109] on button "View email" at bounding box center [224, 109] width 70 height 18
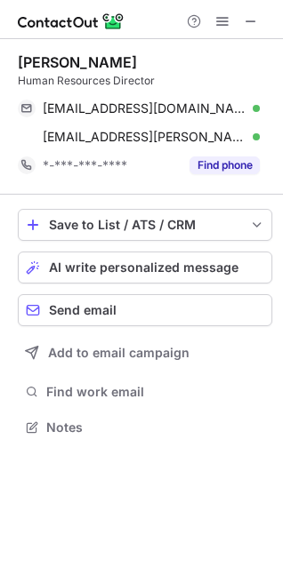
scroll to position [415, 283]
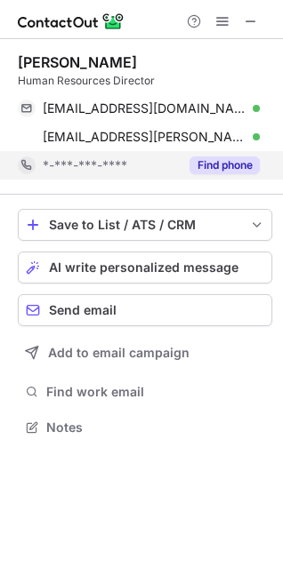
click at [216, 166] on button "Find phone" at bounding box center [224, 165] width 70 height 18
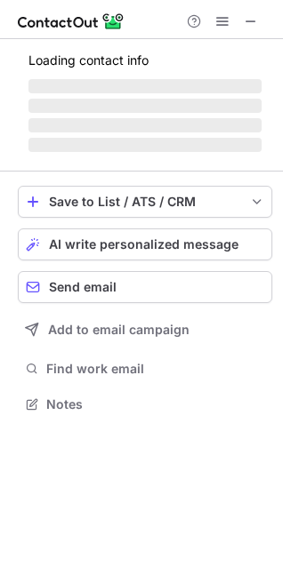
scroll to position [387, 283]
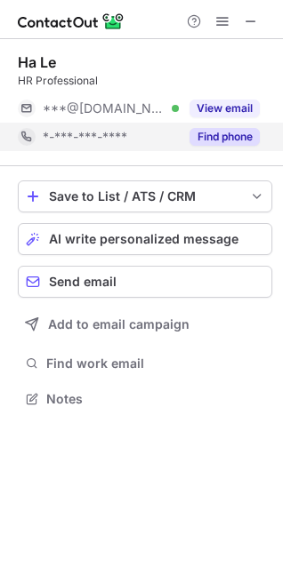
click at [218, 140] on button "Find phone" at bounding box center [224, 137] width 70 height 18
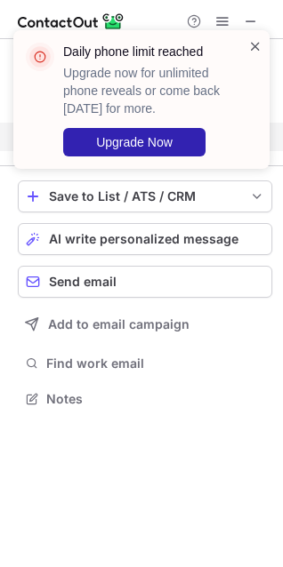
click at [254, 37] on div "Daily phone limit reached Upgrade now for unlimited phone reveals or come back …" at bounding box center [141, 99] width 256 height 139
click at [255, 18] on div "Daily phone limit reached Upgrade now for unlimited phone reveals or come back …" at bounding box center [141, 106] width 285 height 188
click at [253, 51] on span at bounding box center [255, 46] width 14 height 18
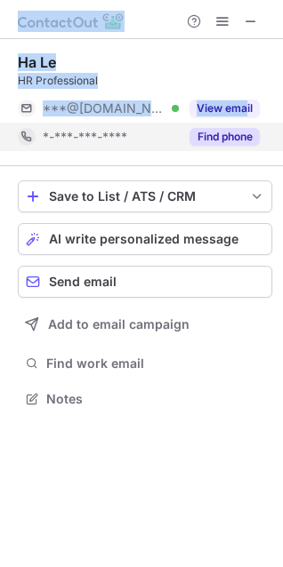
drag, startPoint x: 251, startPoint y: 20, endPoint x: 248, endPoint y: 92, distance: 72.1
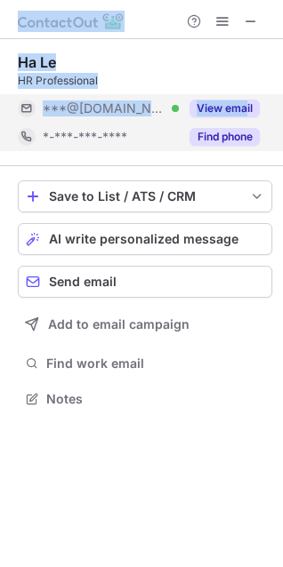
click at [247, 95] on div "Ha Le HR Professional ***@[DOMAIN_NAME] Verified View email *-***-***-**** Find…" at bounding box center [145, 102] width 254 height 98
click at [244, 98] on div "View email" at bounding box center [219, 108] width 81 height 28
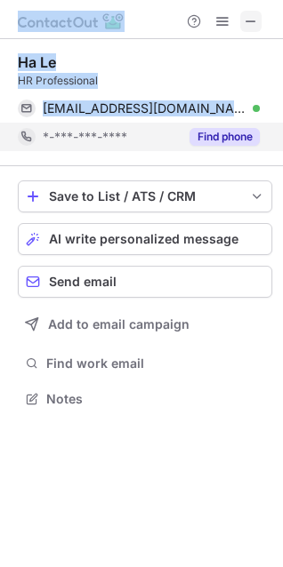
click at [250, 19] on span at bounding box center [251, 21] width 14 height 14
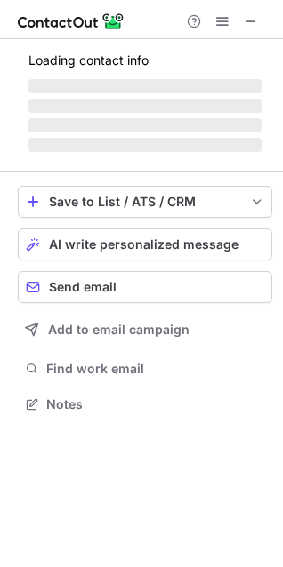
scroll to position [403, 283]
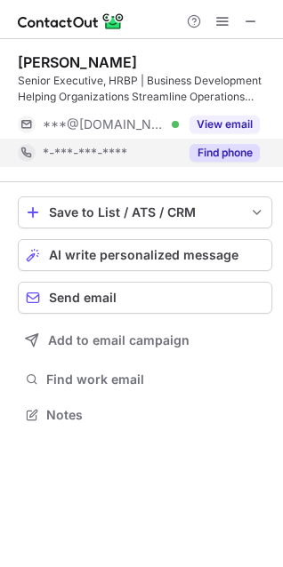
click at [244, 152] on button "Find phone" at bounding box center [224, 153] width 70 height 18
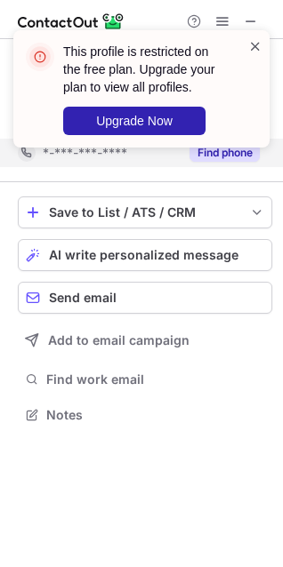
click at [255, 47] on span at bounding box center [255, 46] width 14 height 18
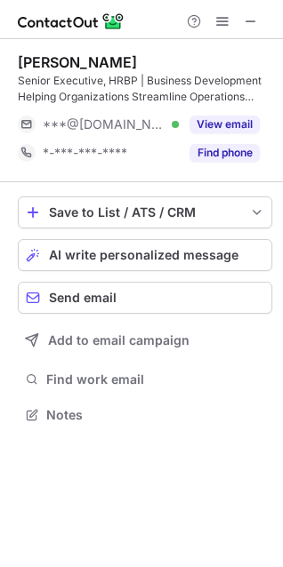
click at [252, 20] on div "This profile is restricted on the free plan. Upgrade your plan to view all prof…" at bounding box center [141, 30] width 285 height 36
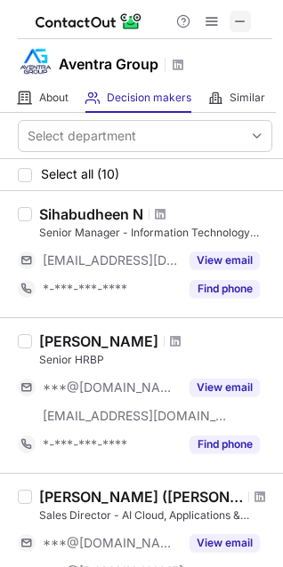
click at [244, 23] on span at bounding box center [240, 21] width 14 height 14
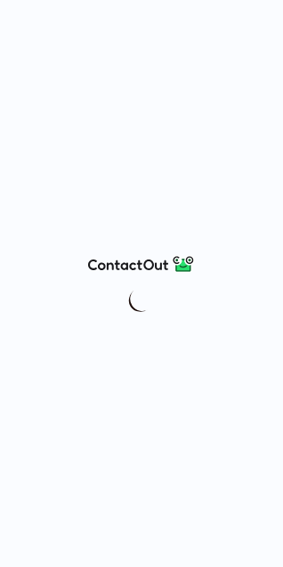
click at [66, 148] on div at bounding box center [141, 283] width 283 height 567
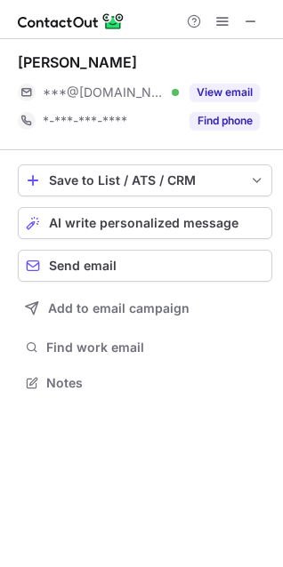
scroll to position [371, 283]
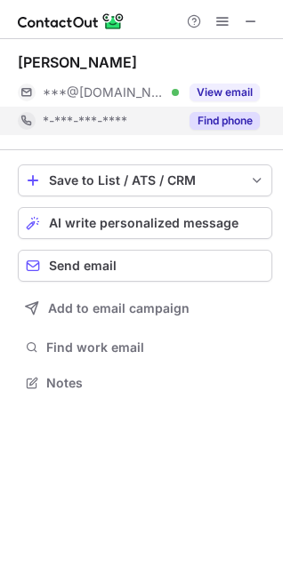
click at [190, 127] on button "Find phone" at bounding box center [224, 121] width 70 height 18
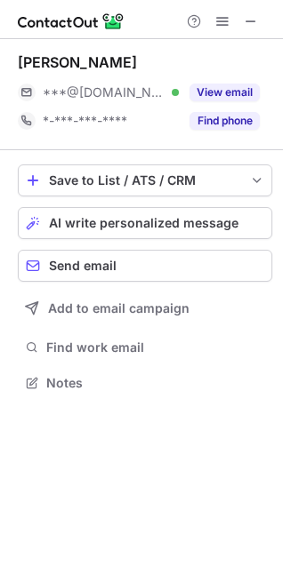
click at [256, 23] on span at bounding box center [251, 21] width 14 height 14
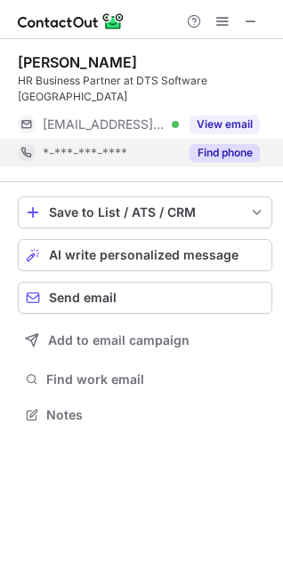
click at [246, 144] on button "Find phone" at bounding box center [224, 153] width 70 height 18
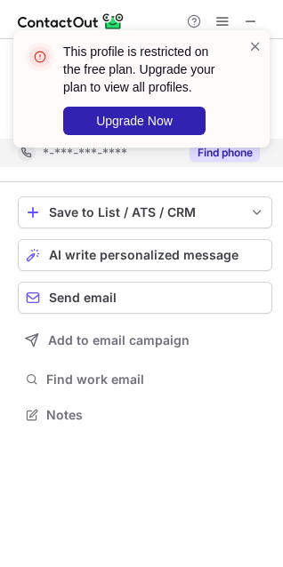
click at [244, 47] on div "This profile is restricted on the free plan. Upgrade your plan to view all prof…" at bounding box center [134, 88] width 228 height 103
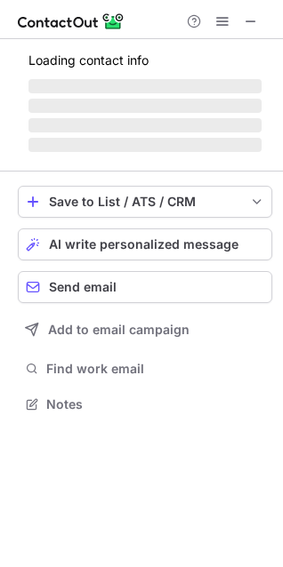
scroll to position [9, 9]
click at [255, 43] on span at bounding box center [255, 46] width 14 height 18
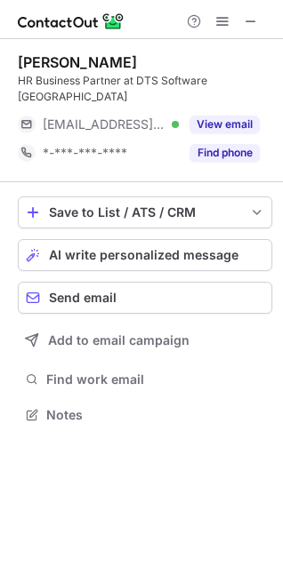
scroll to position [387, 283]
click at [255, 14] on div "This profile is restricted on the free plan. Upgrade your plan to view all prof…" at bounding box center [141, 95] width 285 height 167
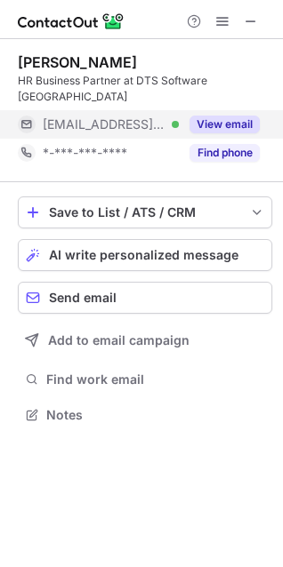
drag, startPoint x: 255, startPoint y: 20, endPoint x: 34, endPoint y: 115, distance: 240.6
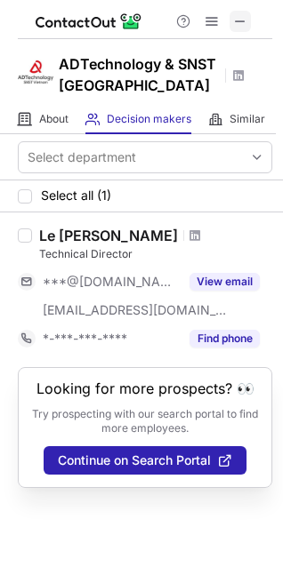
click at [248, 17] on button at bounding box center [239, 21] width 21 height 21
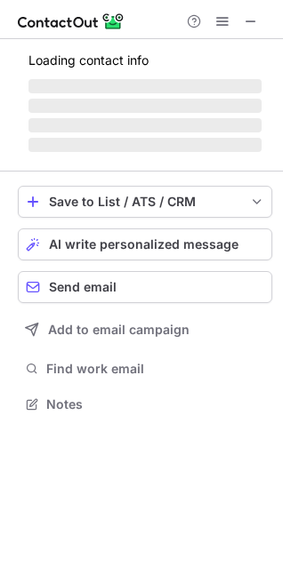
scroll to position [415, 283]
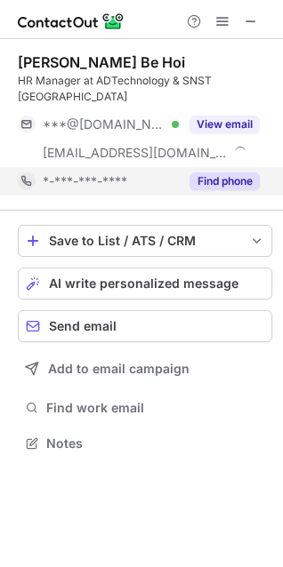
click at [237, 173] on button "Find phone" at bounding box center [224, 181] width 70 height 18
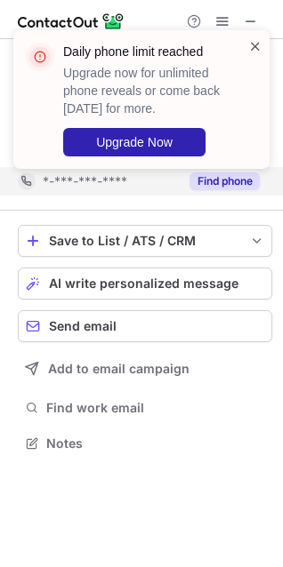
click at [258, 45] on span at bounding box center [255, 46] width 14 height 18
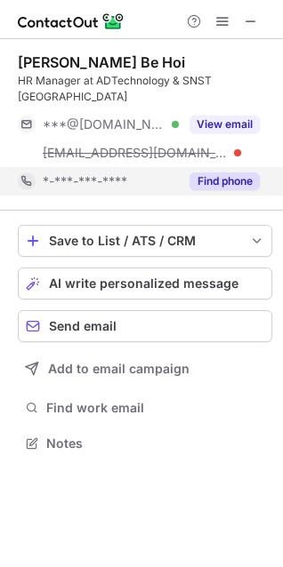
click at [229, 112] on div "Daily phone limit reached Upgrade now for unlimited phone reveals or come back …" at bounding box center [153, 100] width 180 height 114
click at [228, 112] on div "Daily phone limit reached Upgrade now for unlimited phone reveals or come back …" at bounding box center [141, 283] width 283 height 567
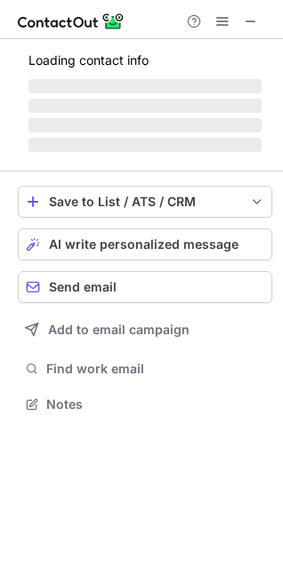
click at [249, 27] on span at bounding box center [251, 21] width 14 height 14
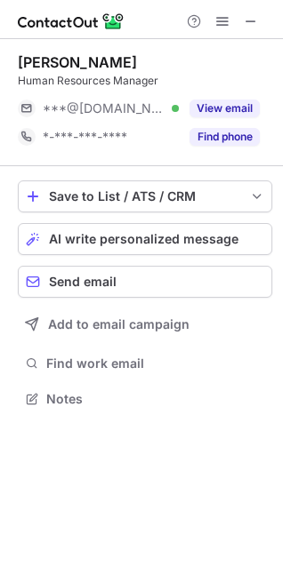
scroll to position [9, 9]
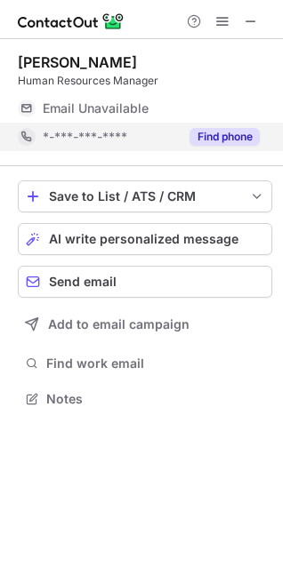
click at [227, 146] on div "Find phone" at bounding box center [219, 137] width 81 height 28
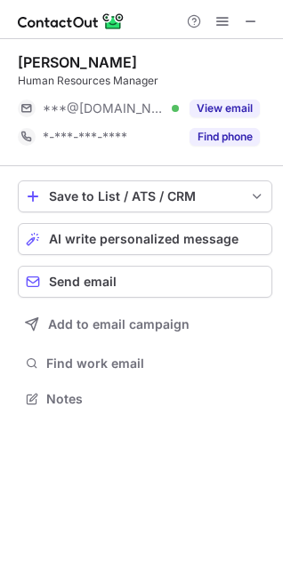
scroll to position [387, 283]
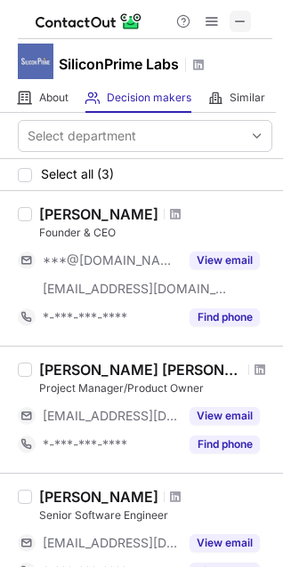
click at [246, 18] on span at bounding box center [240, 21] width 14 height 14
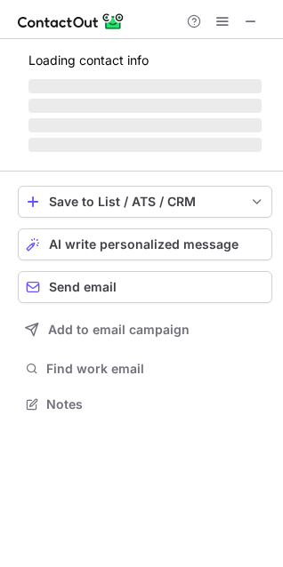
scroll to position [431, 283]
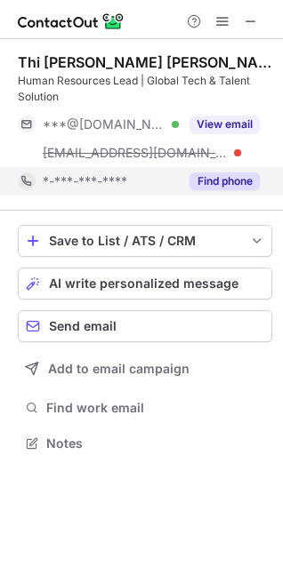
click at [218, 180] on button "Find phone" at bounding box center [224, 181] width 70 height 18
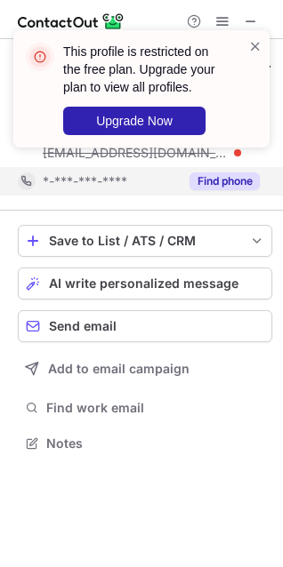
scroll to position [392, 283]
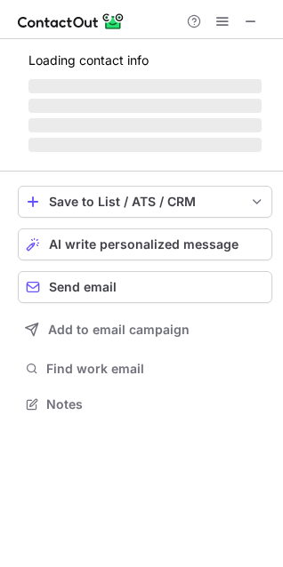
click at [256, 24] on div "This profile is restricted on the free plan. Upgrade your plan to view all prof…" at bounding box center [141, 95] width 285 height 167
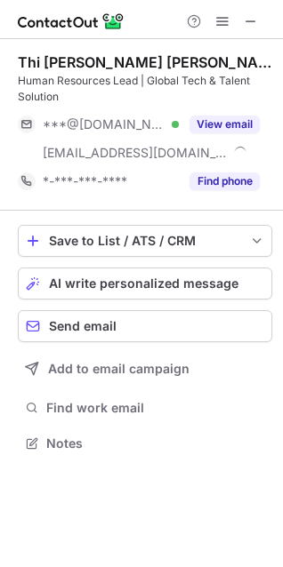
click at [250, 23] on span at bounding box center [251, 21] width 14 height 14
drag, startPoint x: 250, startPoint y: 22, endPoint x: 233, endPoint y: 18, distance: 17.5
click at [251, 18] on span at bounding box center [251, 21] width 14 height 14
click at [251, 20] on span at bounding box center [251, 21] width 14 height 14
click at [253, 21] on span at bounding box center [251, 21] width 14 height 14
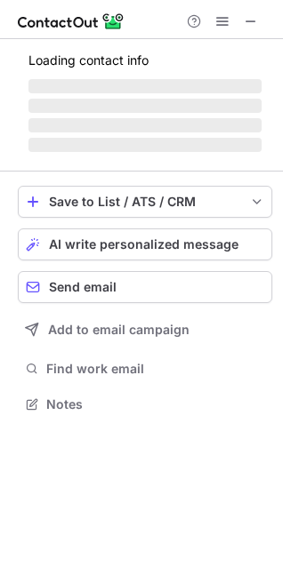
scroll to position [387, 283]
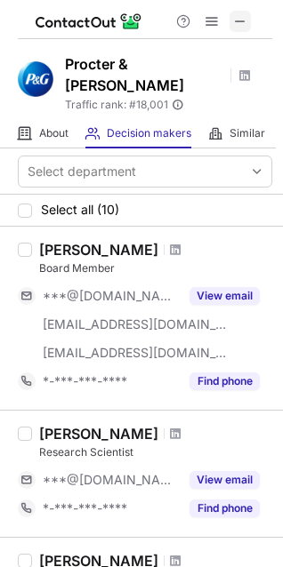
click at [244, 25] on span at bounding box center [240, 21] width 14 height 14
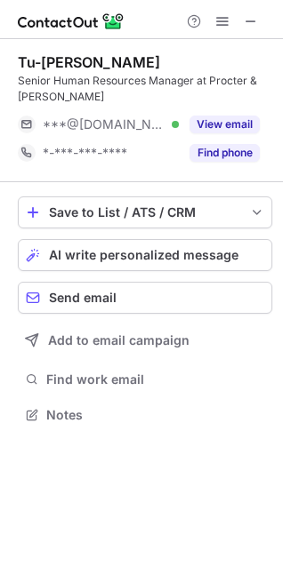
scroll to position [403, 283]
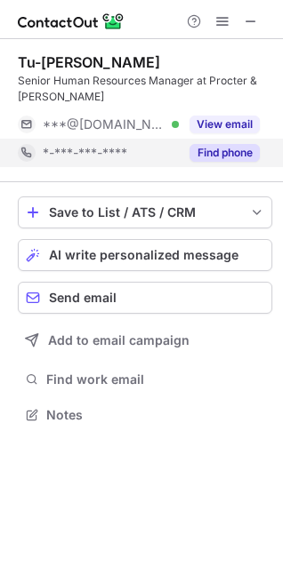
click at [246, 143] on div "Find phone" at bounding box center [219, 153] width 81 height 28
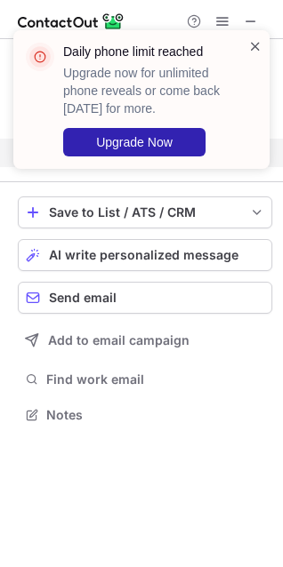
click at [254, 42] on span at bounding box center [255, 46] width 14 height 18
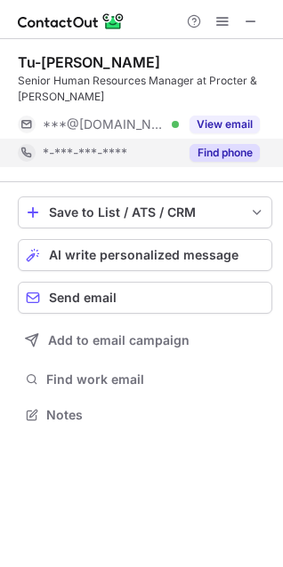
click at [246, 21] on div "Daily phone limit reached Upgrade now for unlimited phone reveals or come back …" at bounding box center [141, 30] width 285 height 36
click at [252, 25] on span at bounding box center [251, 21] width 14 height 14
